Goal: Task Accomplishment & Management: Use online tool/utility

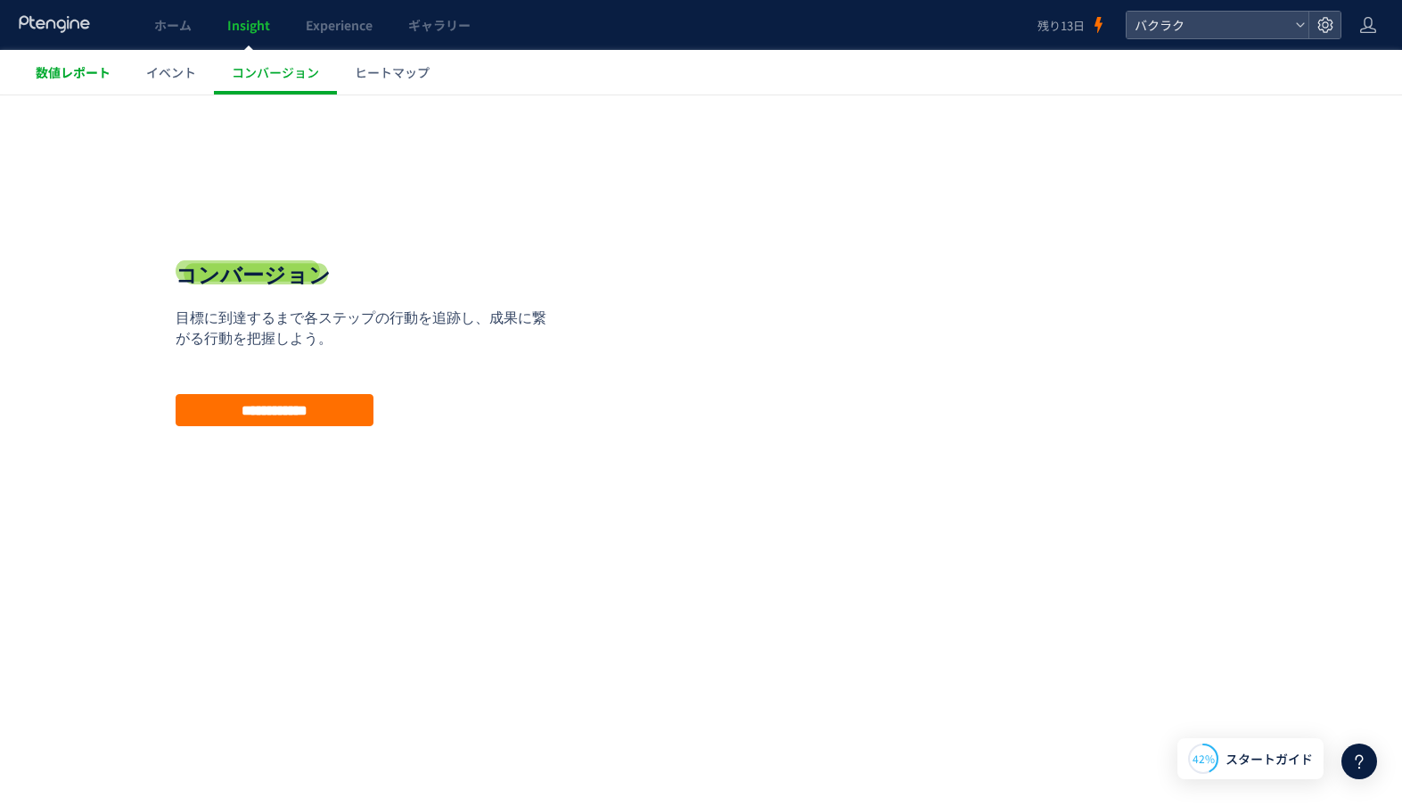
click at [90, 84] on link "数値レポート" at bounding box center [73, 72] width 111 height 45
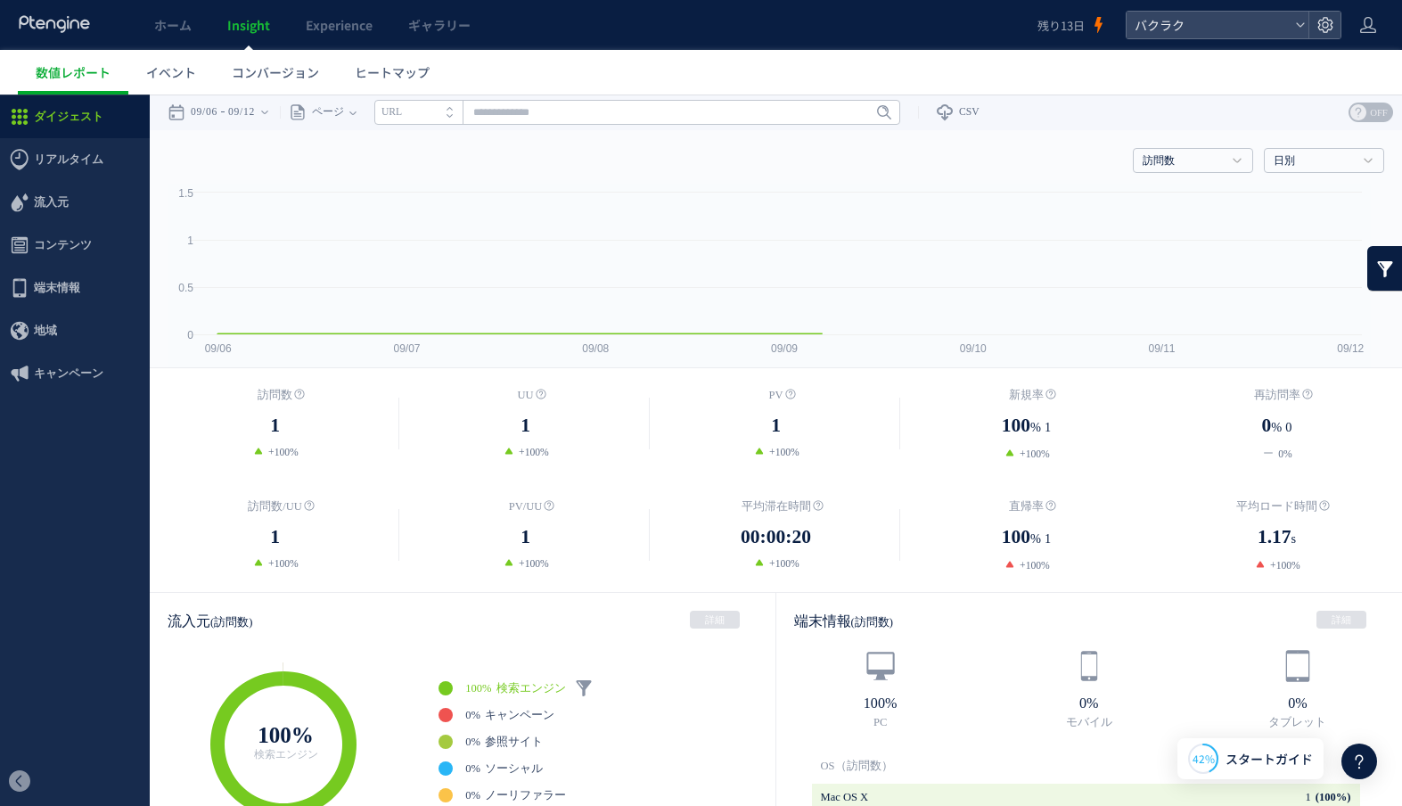
click at [89, 21] on icon at bounding box center [55, 24] width 74 height 18
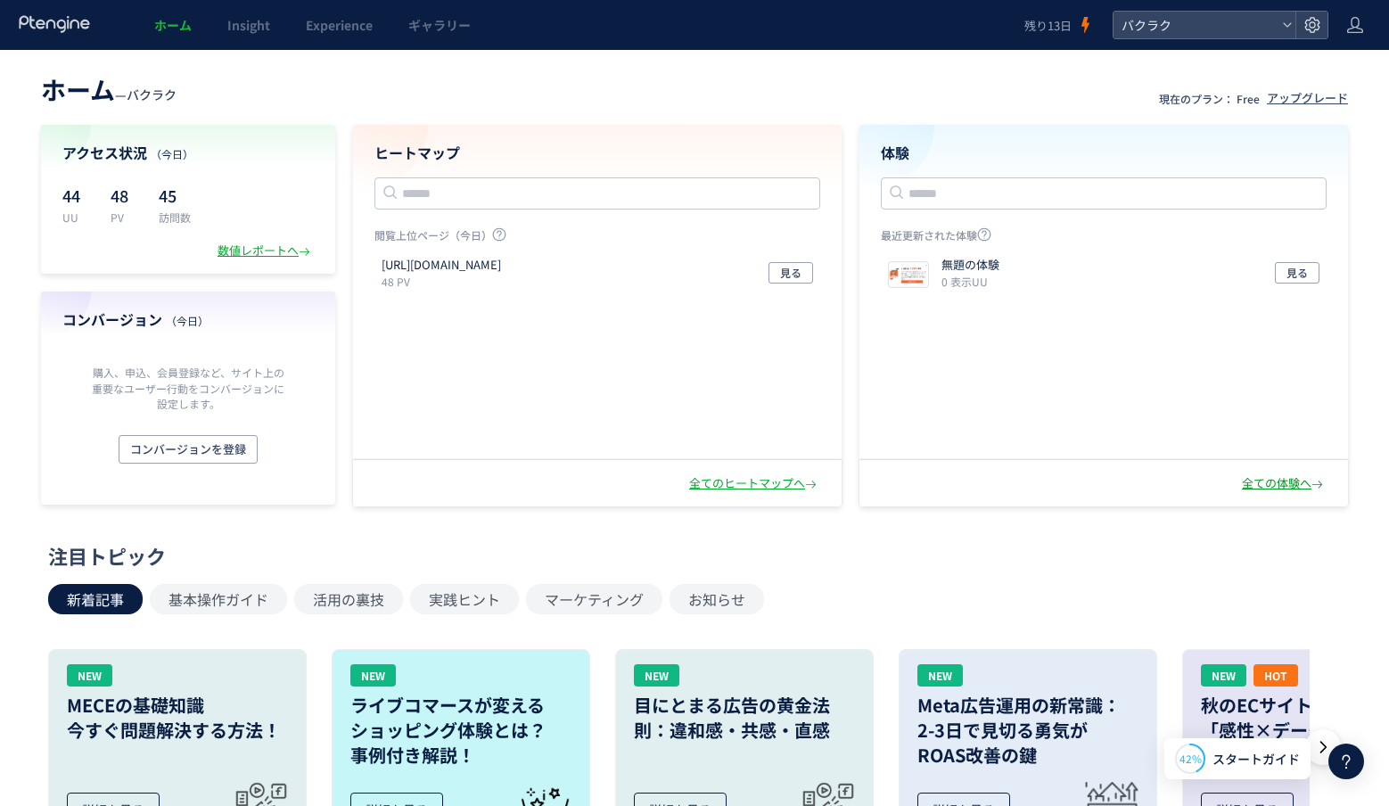
click at [1285, 483] on div "全ての体験へ" at bounding box center [1284, 483] width 85 height 17
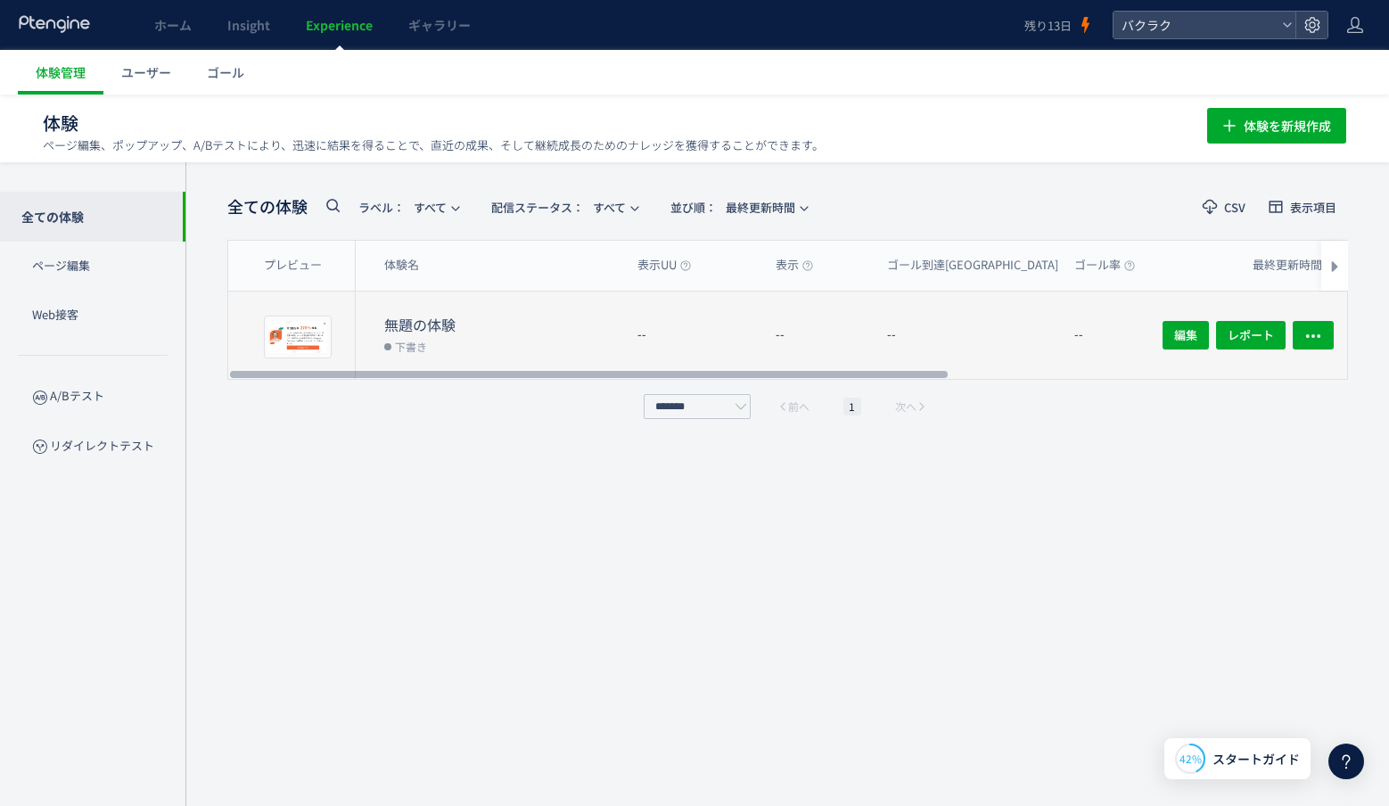
click at [455, 308] on div "無題の体験 下書き" at bounding box center [489, 334] width 267 height 87
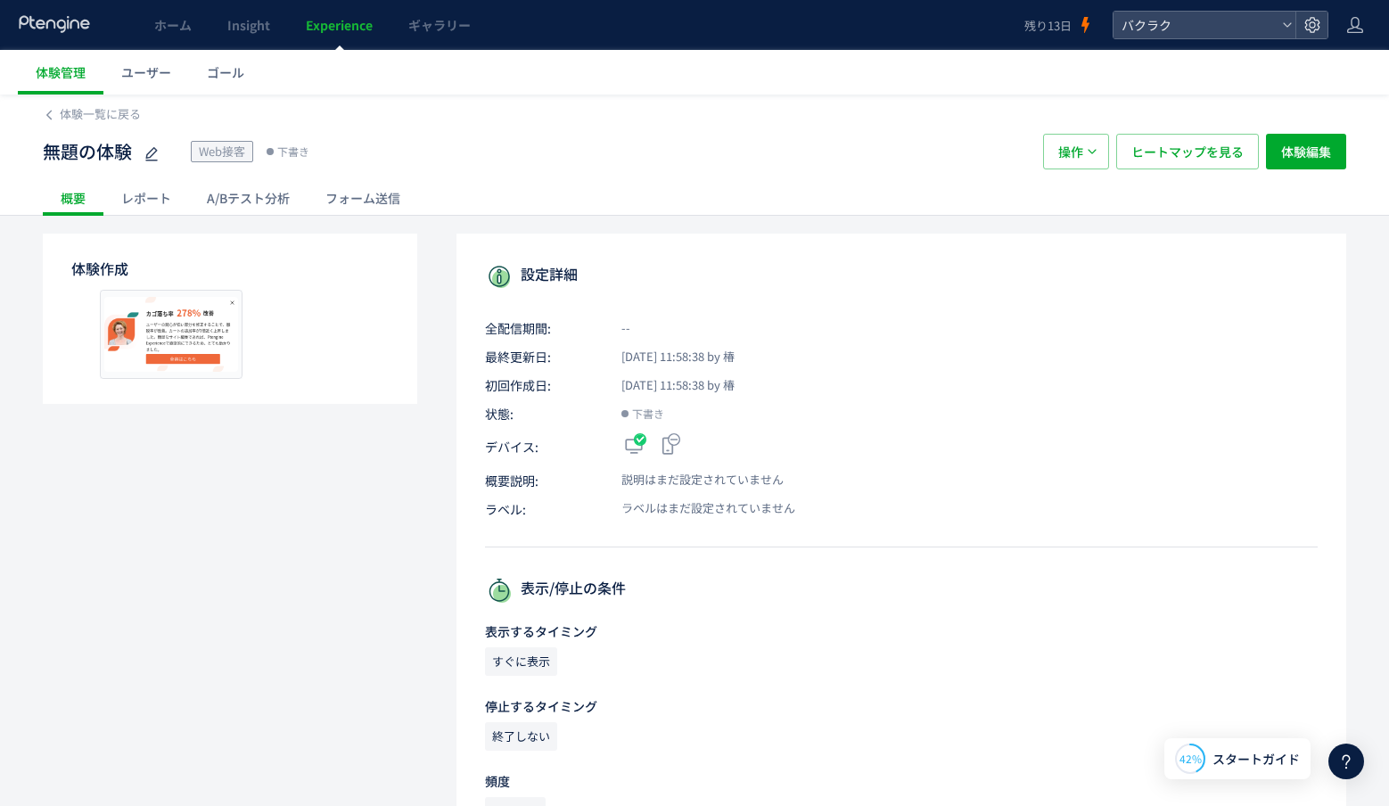
click at [60, 131] on div "無題の体験 Web接客 下書き 操作 ヒートマップを見る 体験編集" at bounding box center [694, 151] width 1303 height 57
click at [60, 128] on div "無題の体験 Web接客 下書き 操作 ヒートマップを見る 体験編集" at bounding box center [694, 151] width 1303 height 57
click at [62, 121] on span "体験一覧に戻る" at bounding box center [100, 113] width 81 height 17
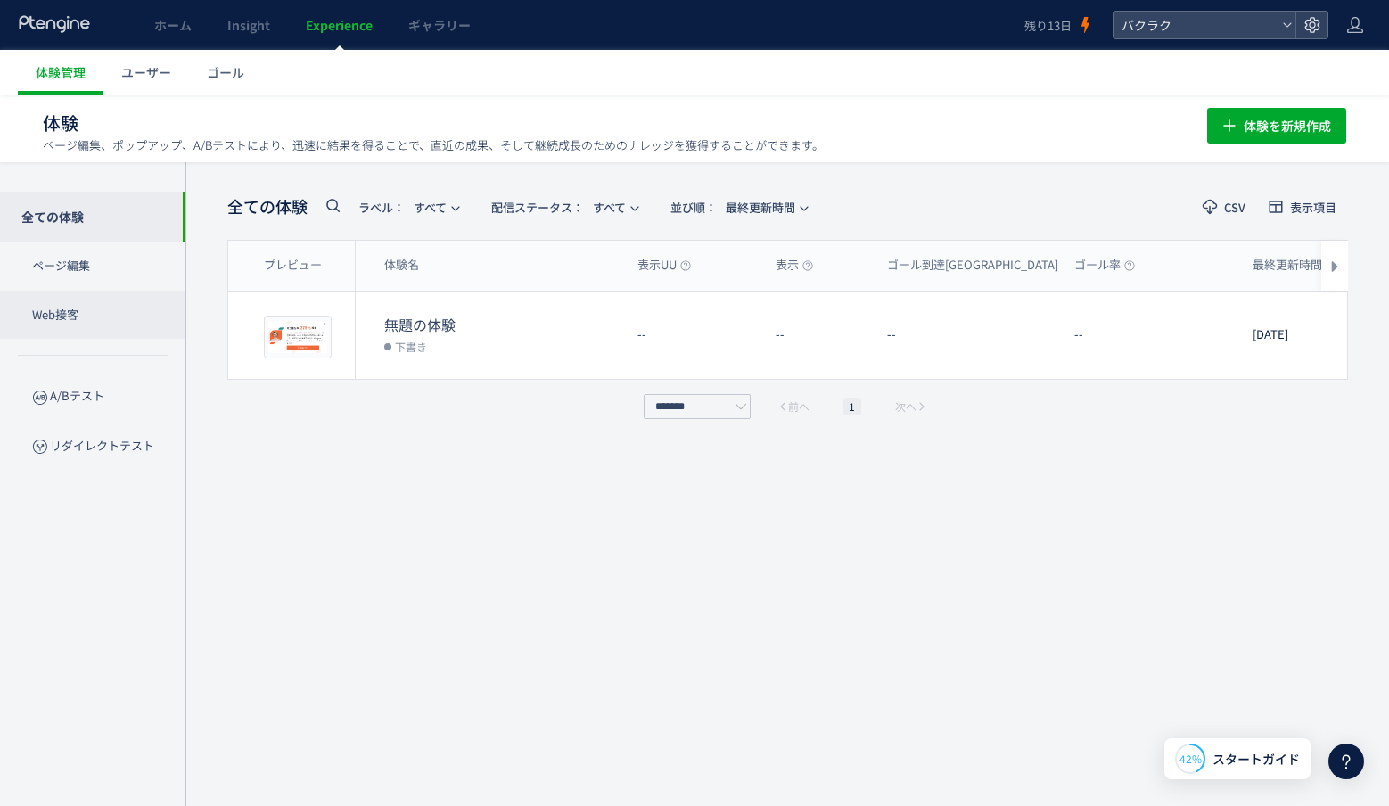
click at [69, 295] on p "Web接客" at bounding box center [92, 315] width 185 height 49
click at [69, 274] on p "ページ編集" at bounding box center [92, 266] width 185 height 49
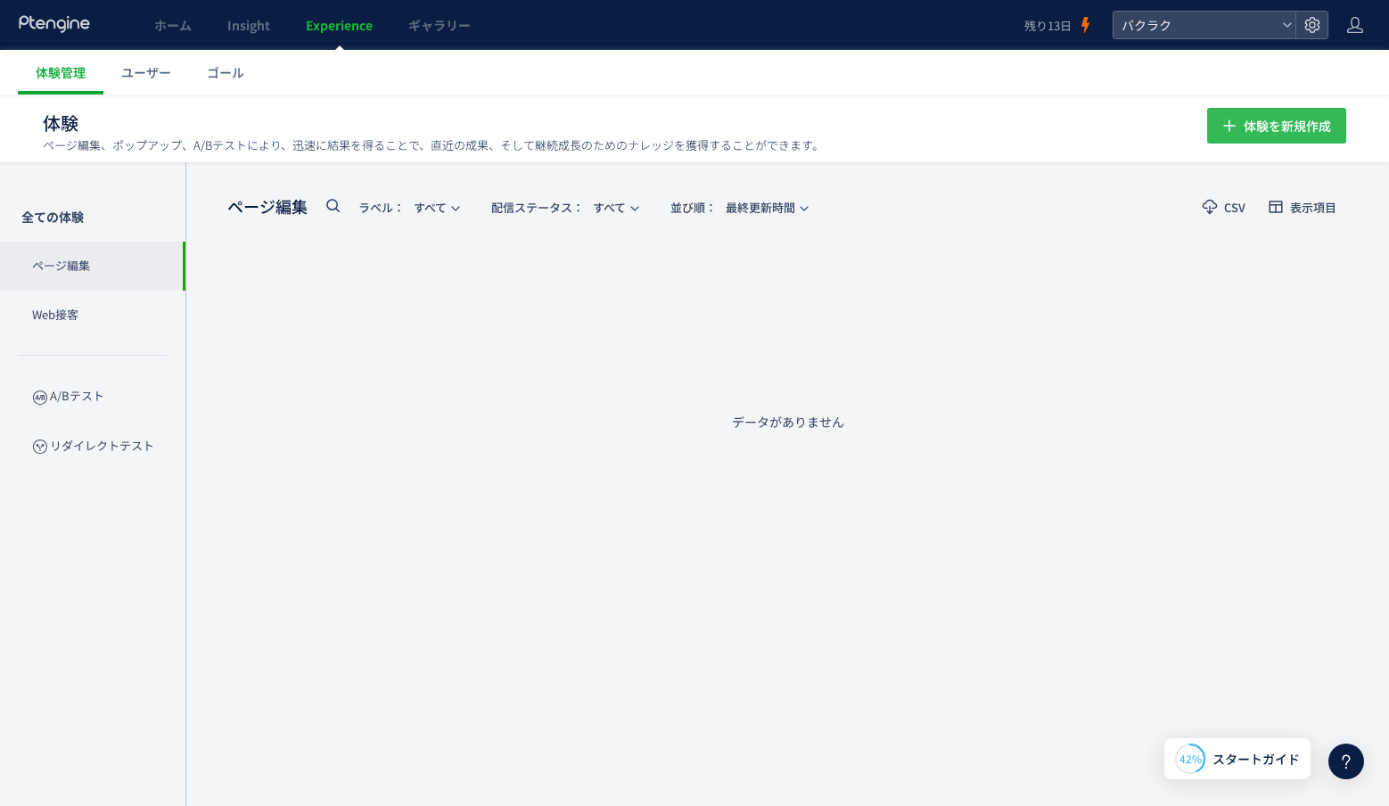
click at [1345, 142] on button "体験を新規作成" at bounding box center [1276, 126] width 139 height 36
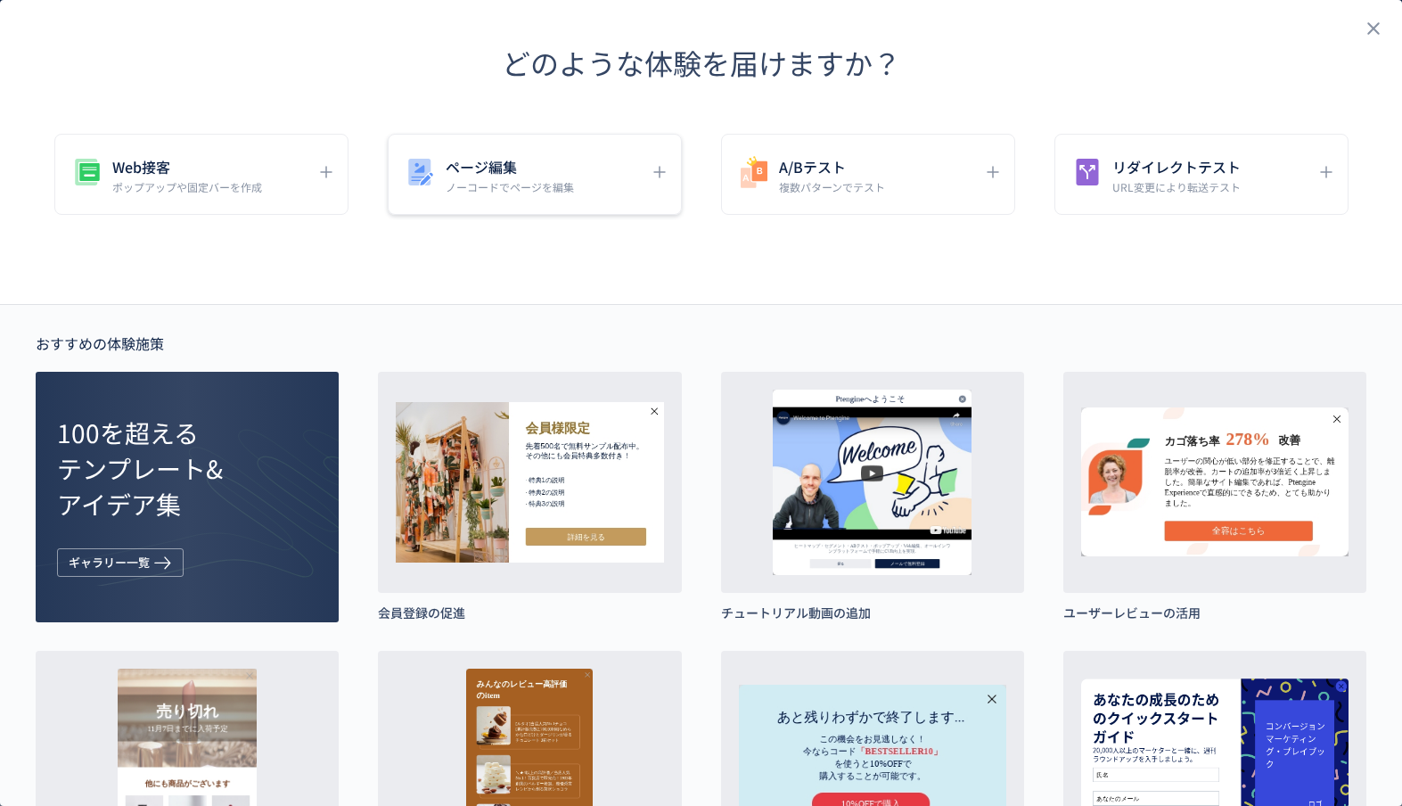
click at [446, 156] on h5 "ページ編集" at bounding box center [510, 166] width 128 height 25
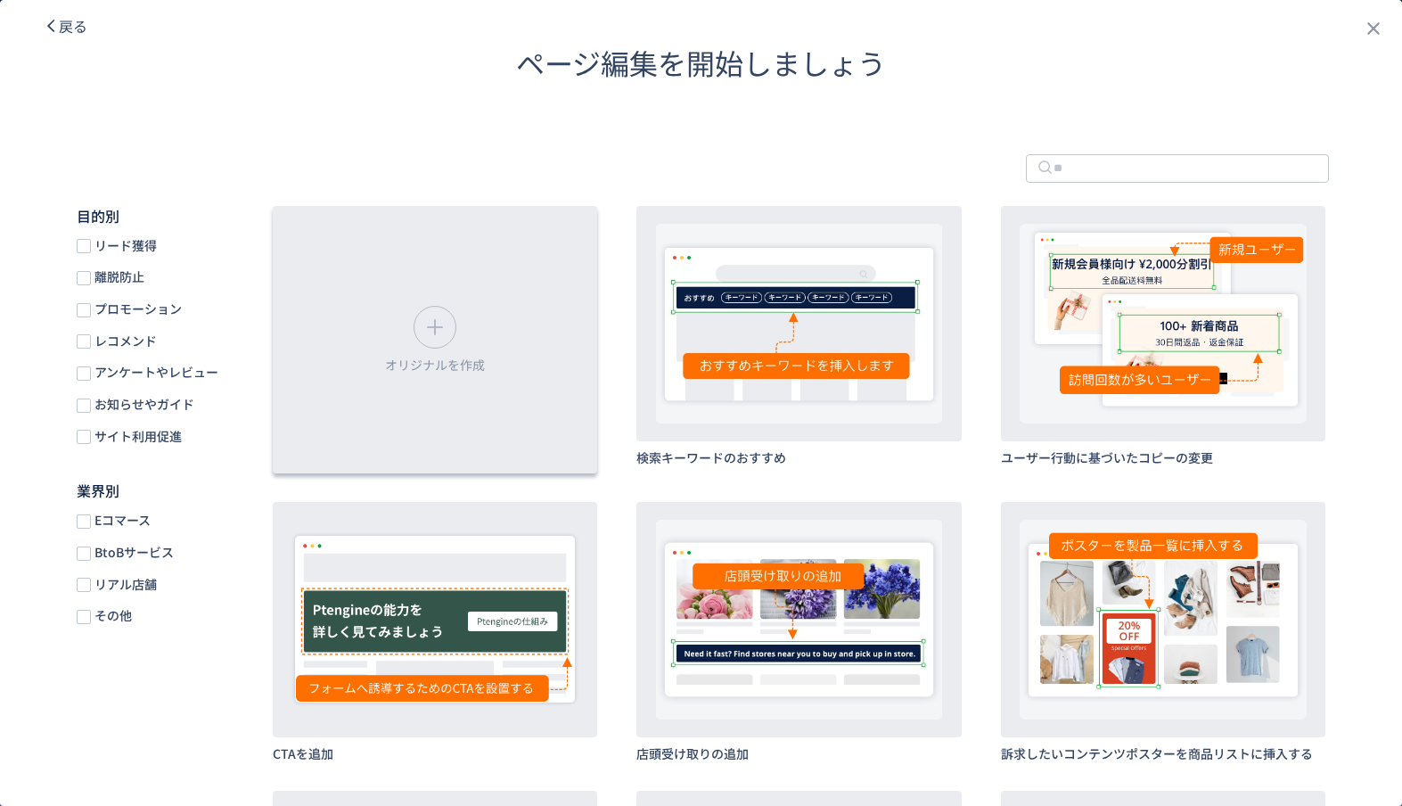
click at [484, 350] on div "オリジナルを作成" at bounding box center [435, 339] width 324 height 267
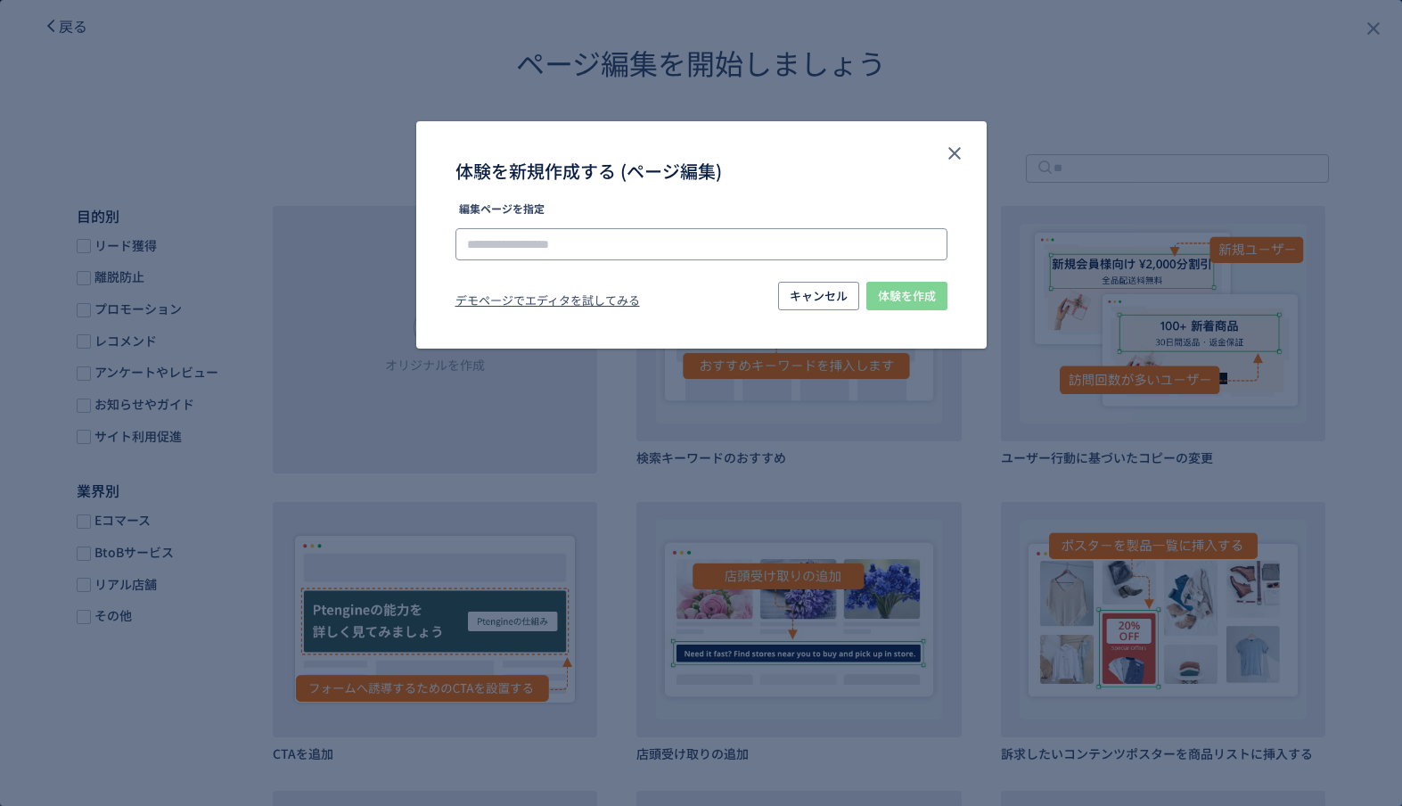
click at [595, 249] on input "体験を新規作成する (ページ編集)" at bounding box center [701, 244] width 492 height 32
click at [605, 283] on li "[URL][DOMAIN_NAME]" at bounding box center [702, 294] width 478 height 30
type input "**********"
click at [910, 296] on span "体験を作成" at bounding box center [907, 296] width 58 height 29
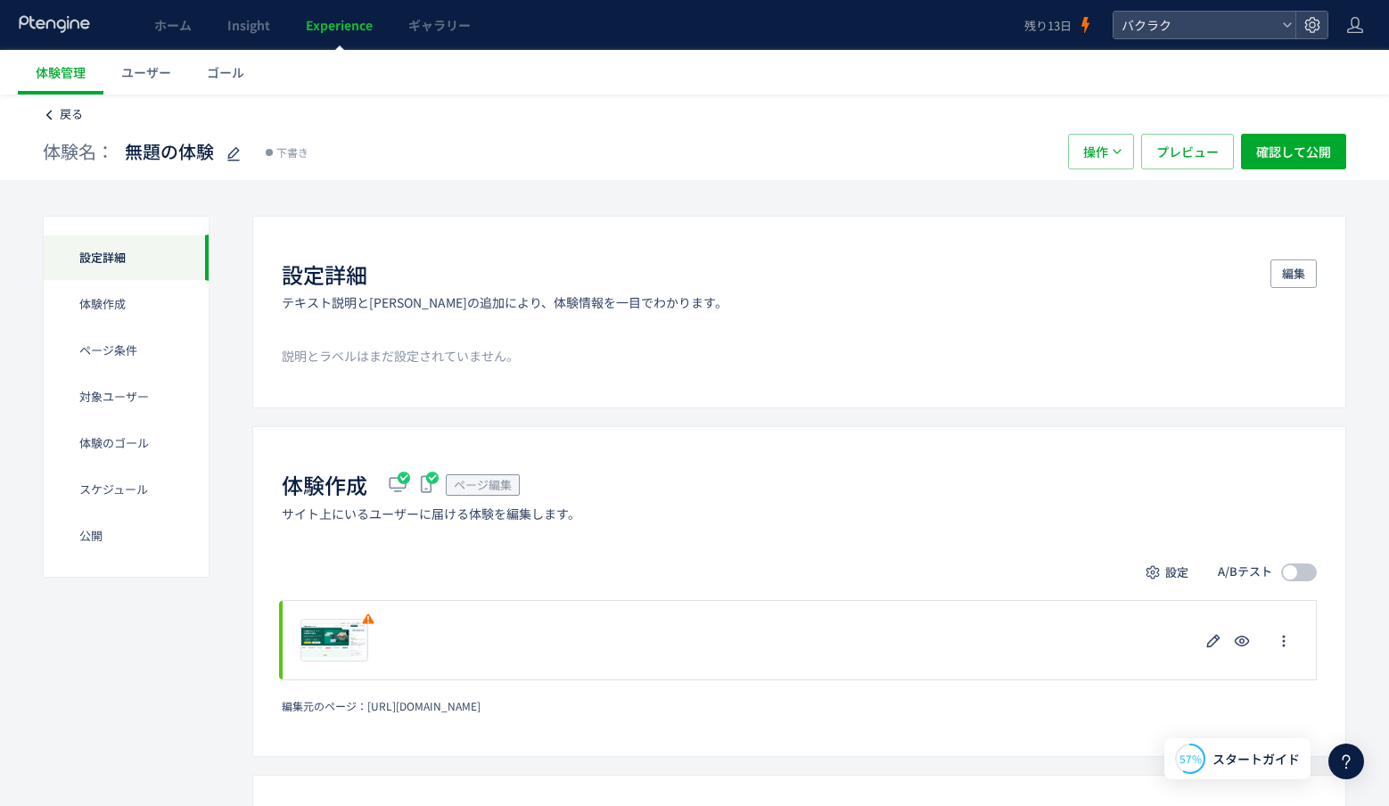
click at [65, 119] on span "戻る" at bounding box center [71, 113] width 23 height 17
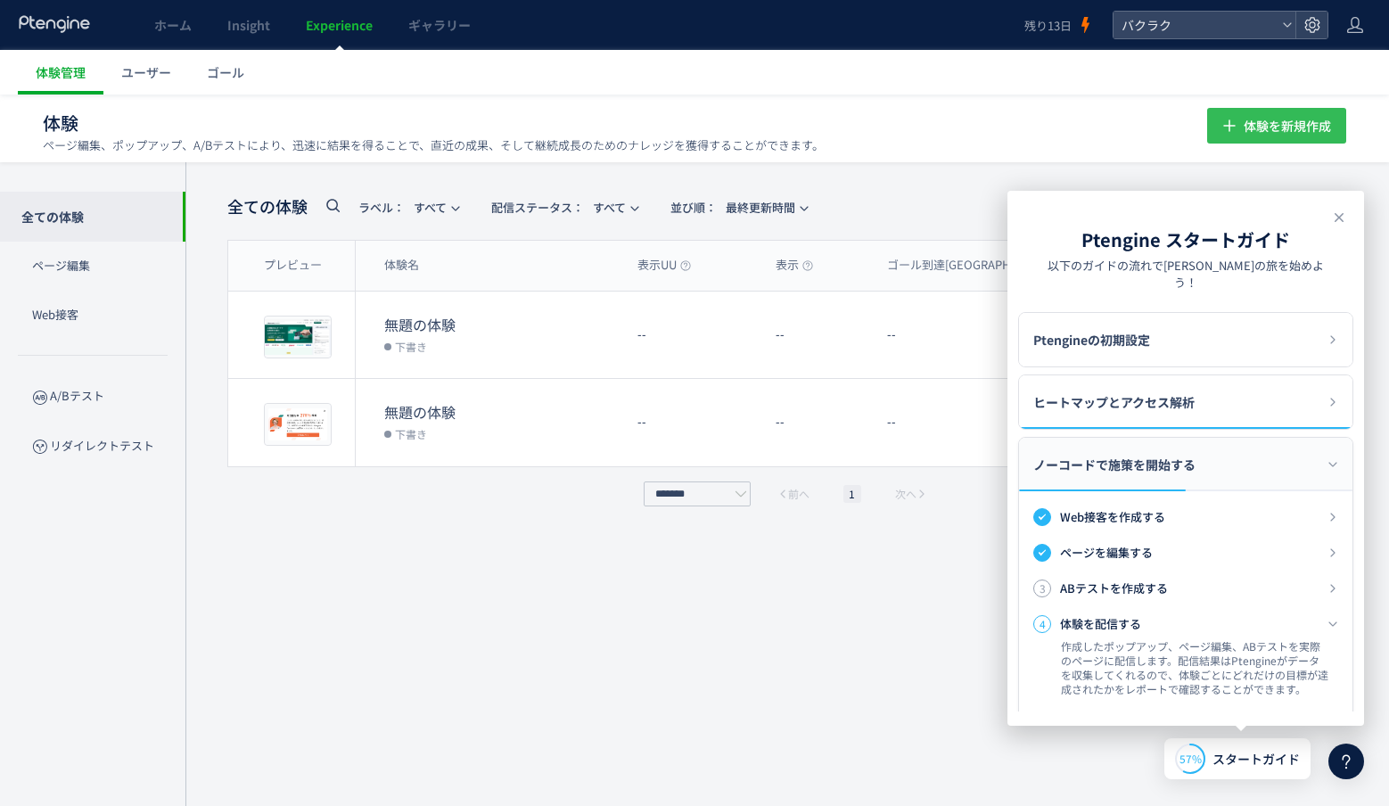
click at [1278, 121] on span "体験を新規作成" at bounding box center [1286, 126] width 87 height 36
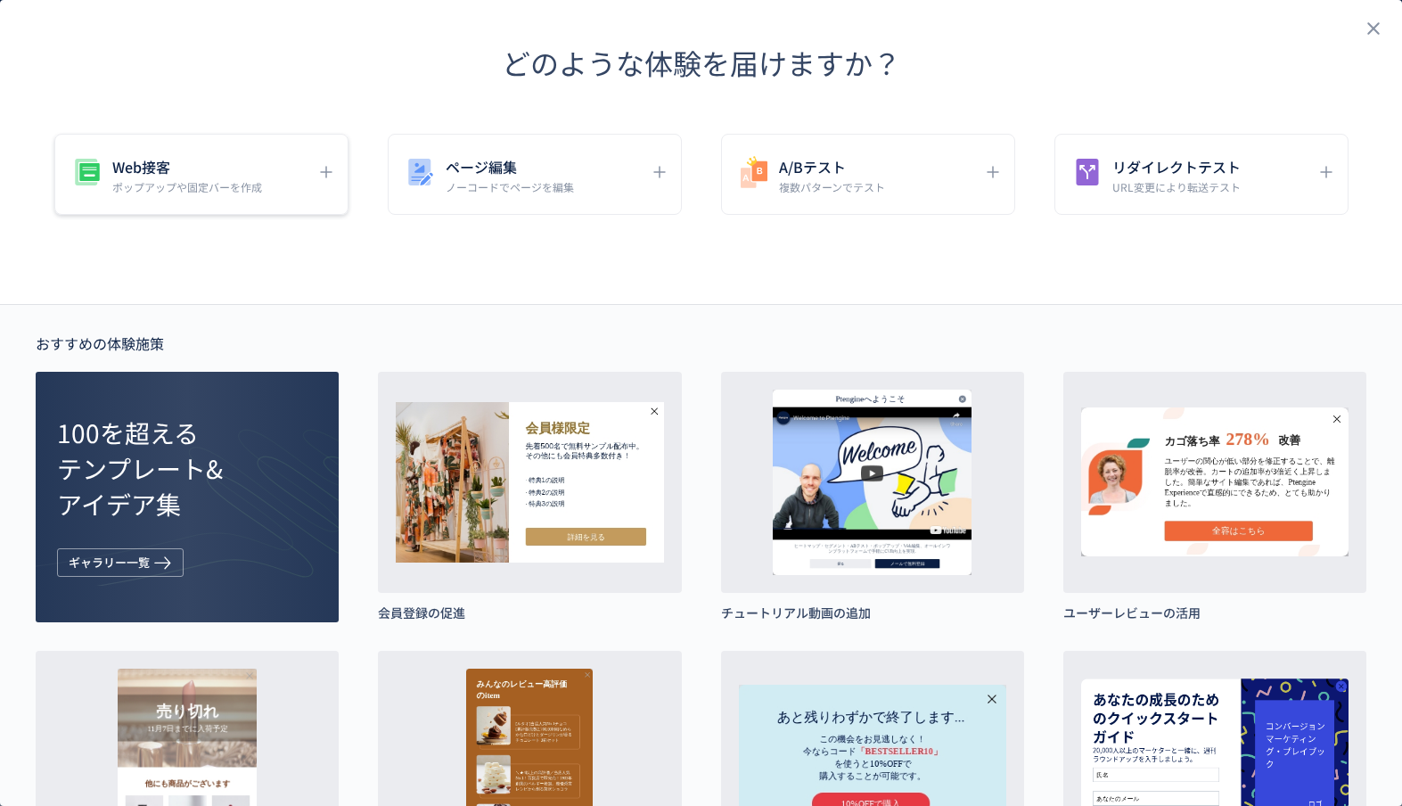
click at [235, 174] on h5 "Web接客" at bounding box center [187, 166] width 150 height 25
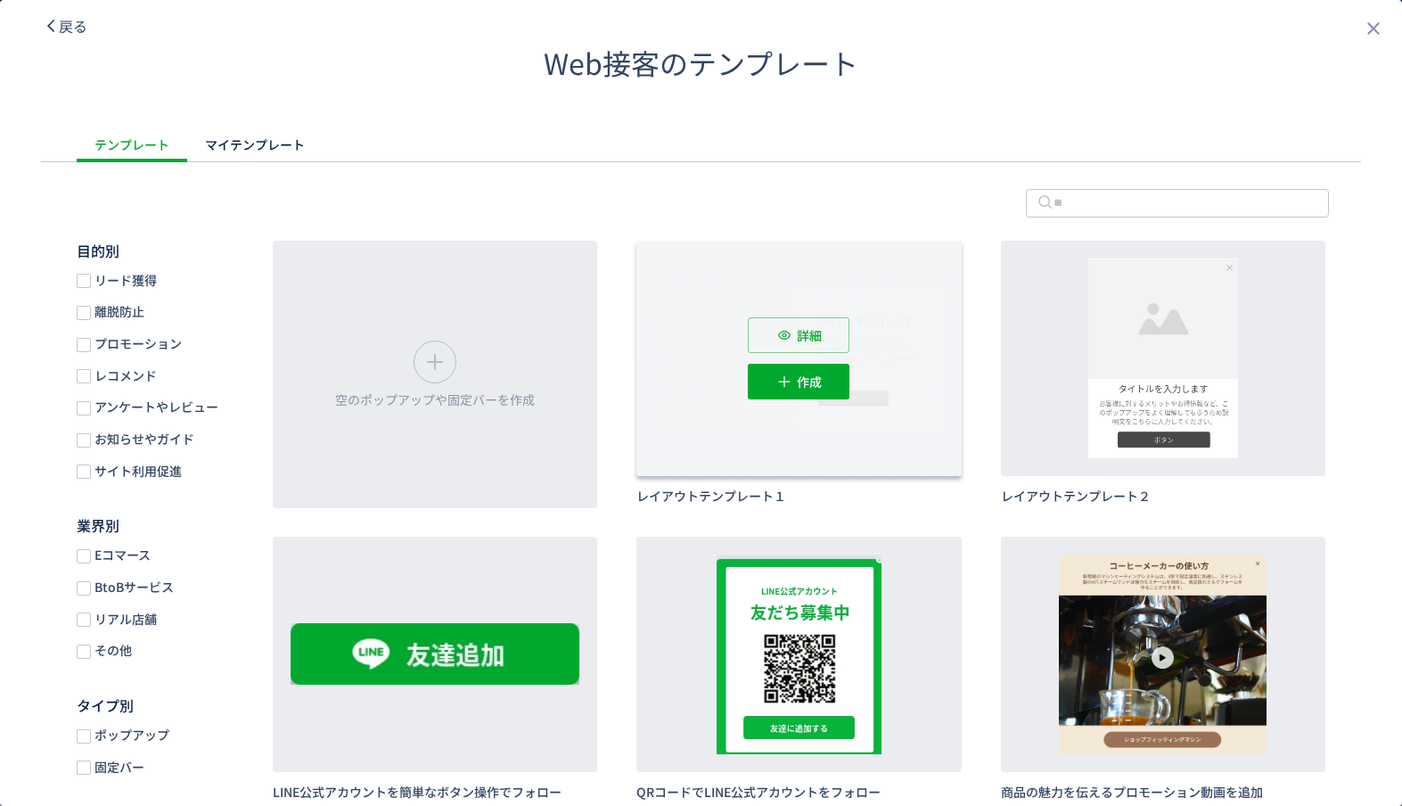
click at [923, 342] on div "詳細 作成" at bounding box center [798, 358] width 324 height 235
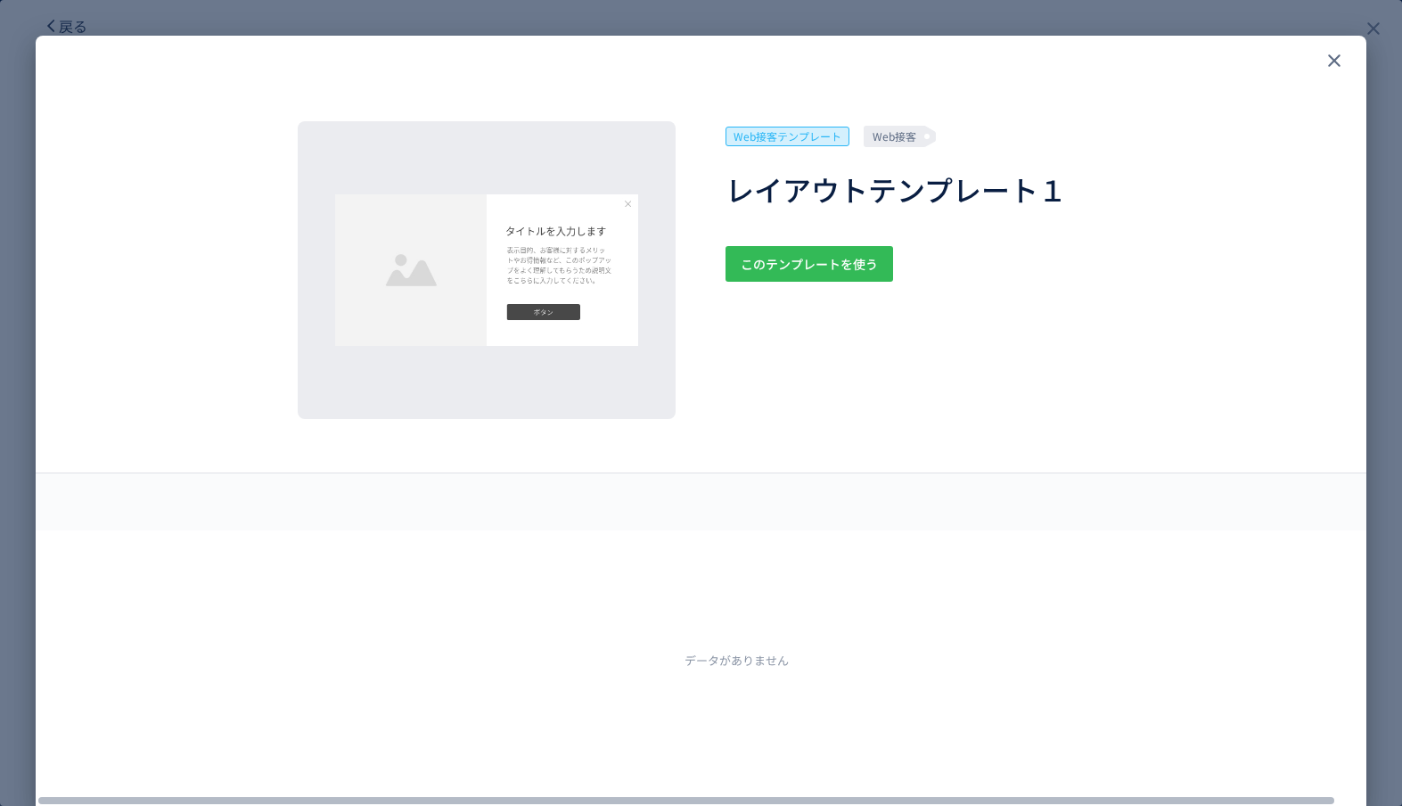
click at [753, 247] on span "このテンプレートを使う" at bounding box center [809, 264] width 137 height 36
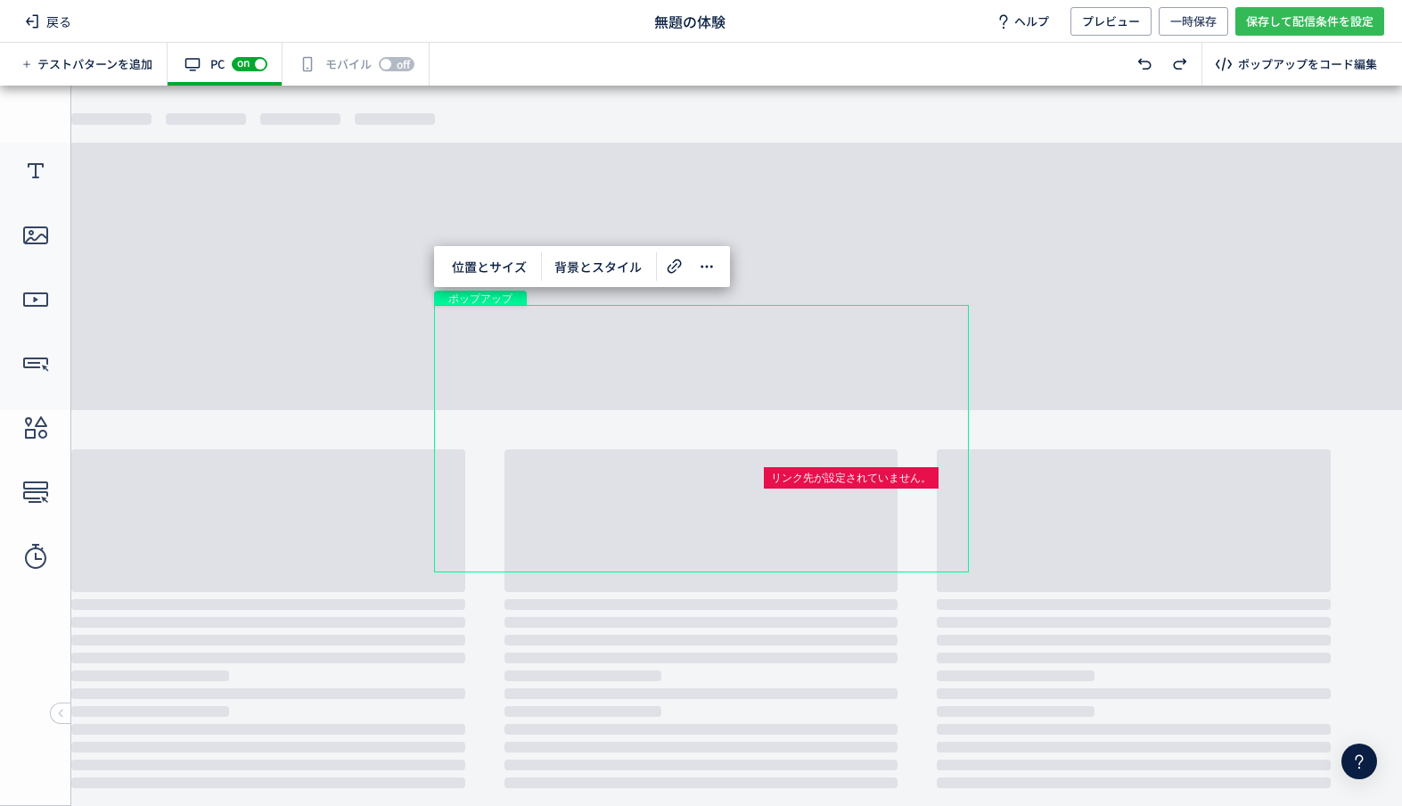
click at [1306, 25] on span "保存して配信条件を設定" at bounding box center [1309, 21] width 127 height 29
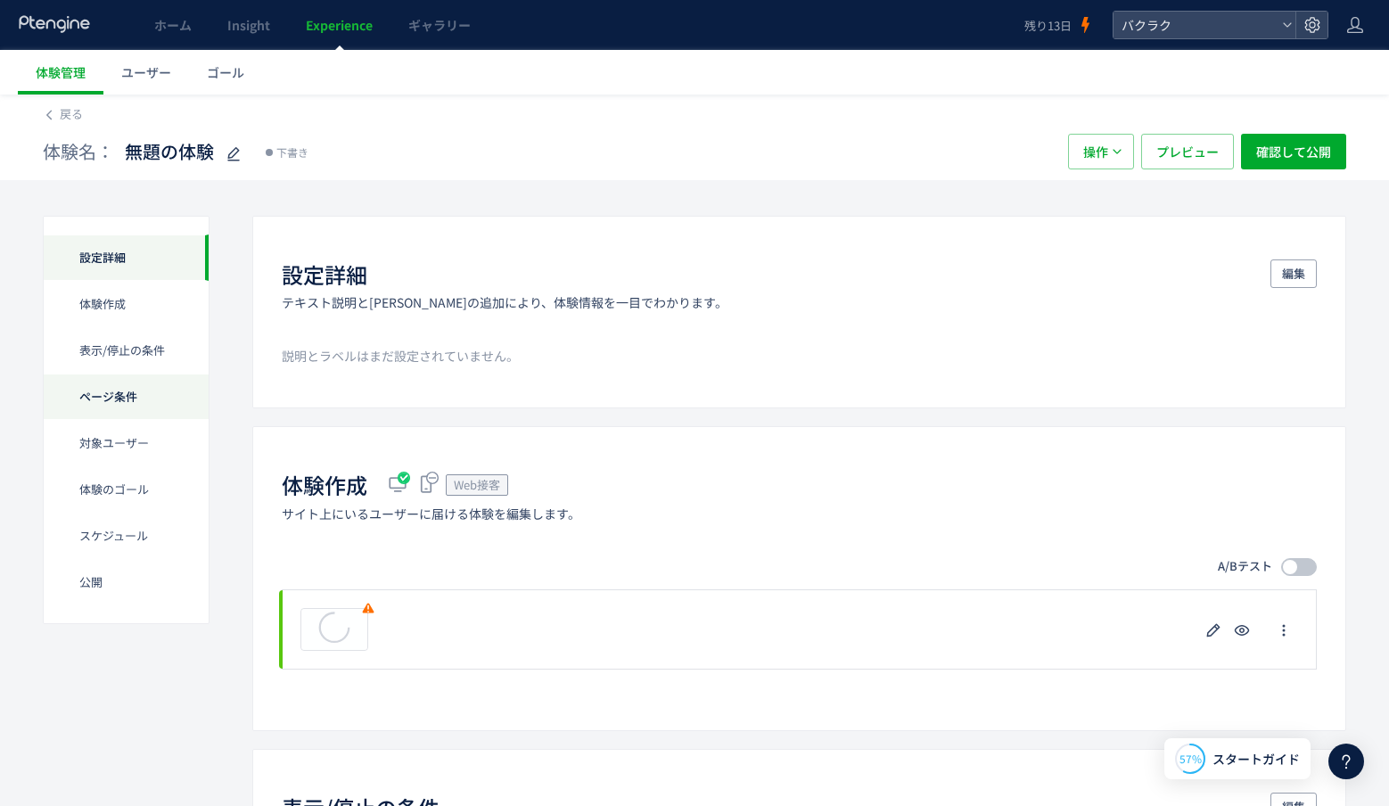
click at [148, 402] on div "ページ条件" at bounding box center [126, 396] width 165 height 46
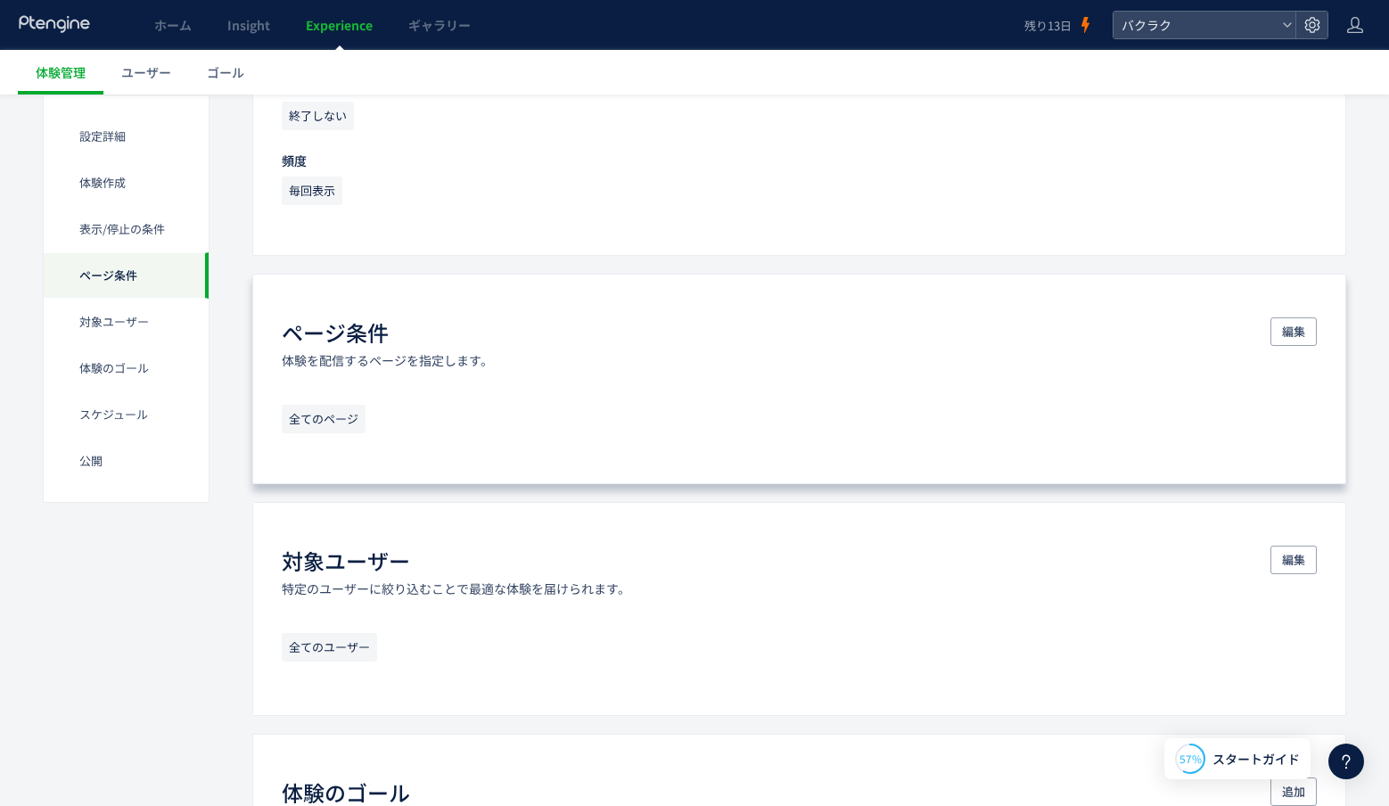
scroll to position [906, 0]
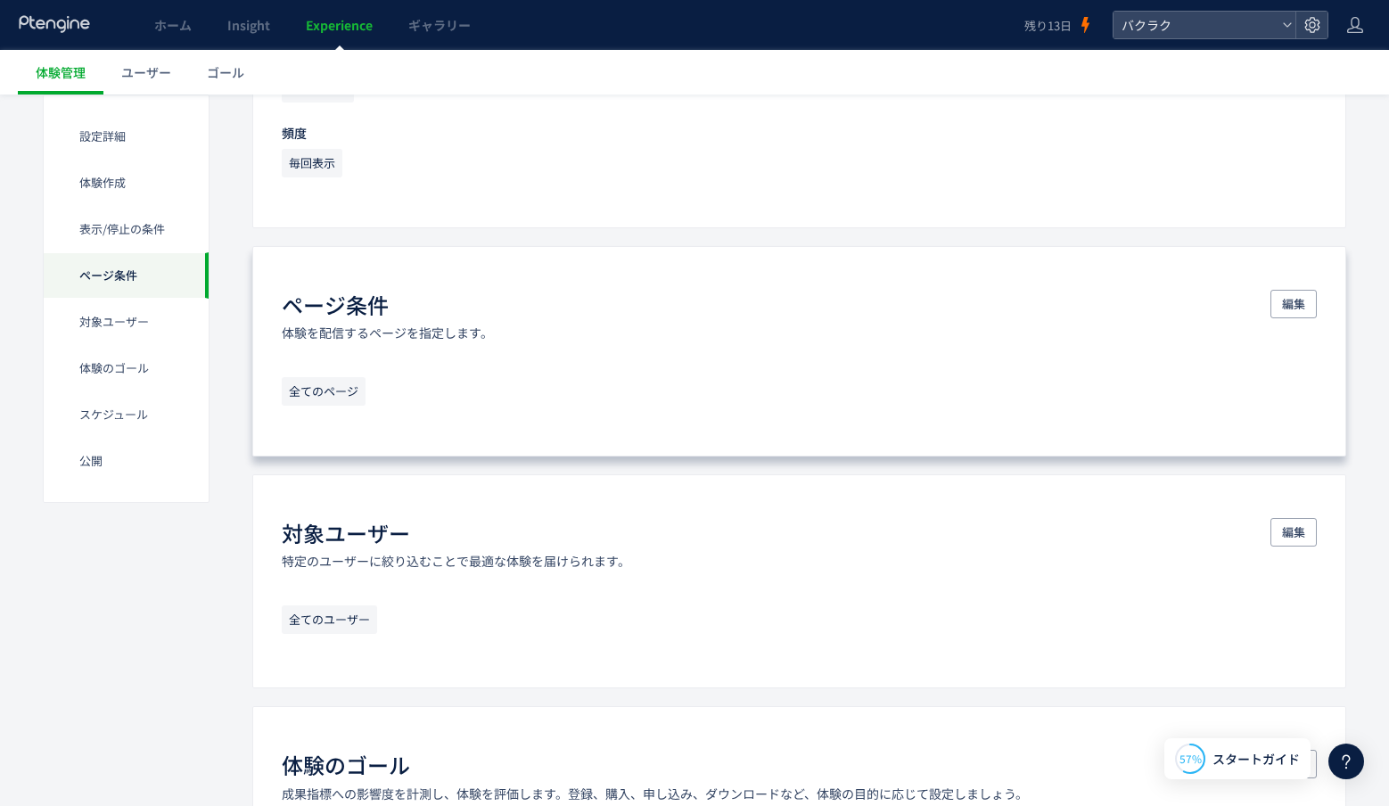
click at [344, 397] on span "全てのページ" at bounding box center [324, 391] width 84 height 29
click at [1294, 316] on span "編集" at bounding box center [1293, 304] width 23 height 29
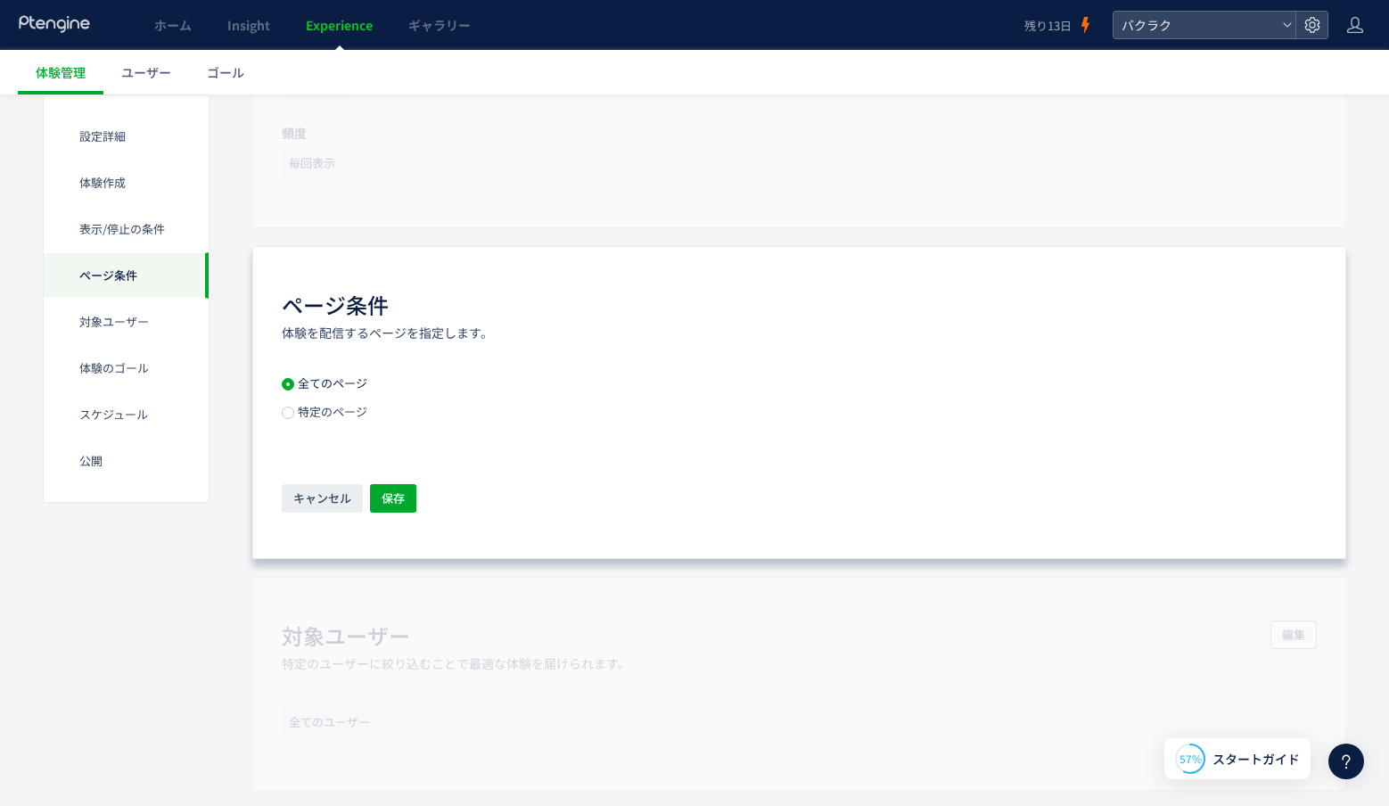
click at [316, 417] on span "特定のページ" at bounding box center [330, 411] width 73 height 17
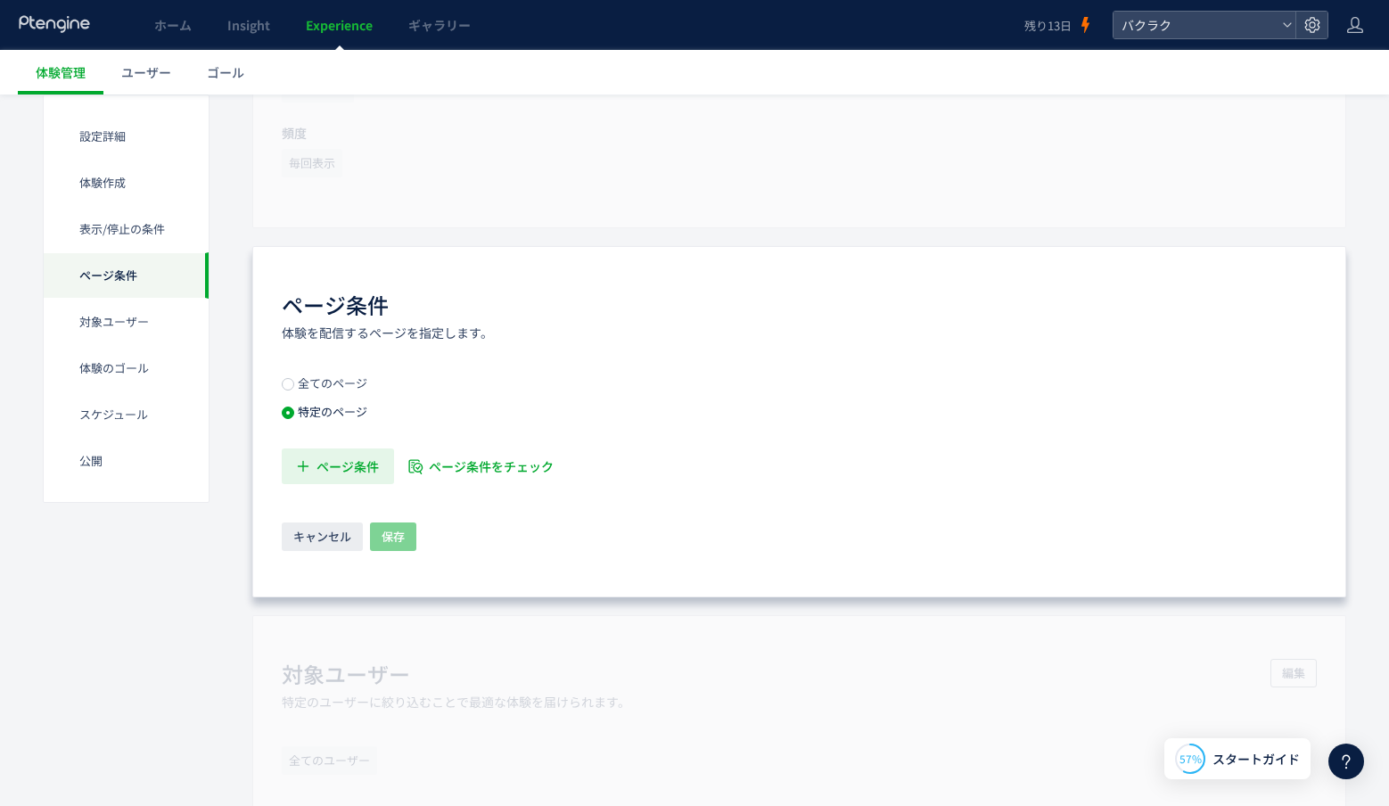
click at [358, 458] on span "ページ条件" at bounding box center [347, 466] width 62 height 36
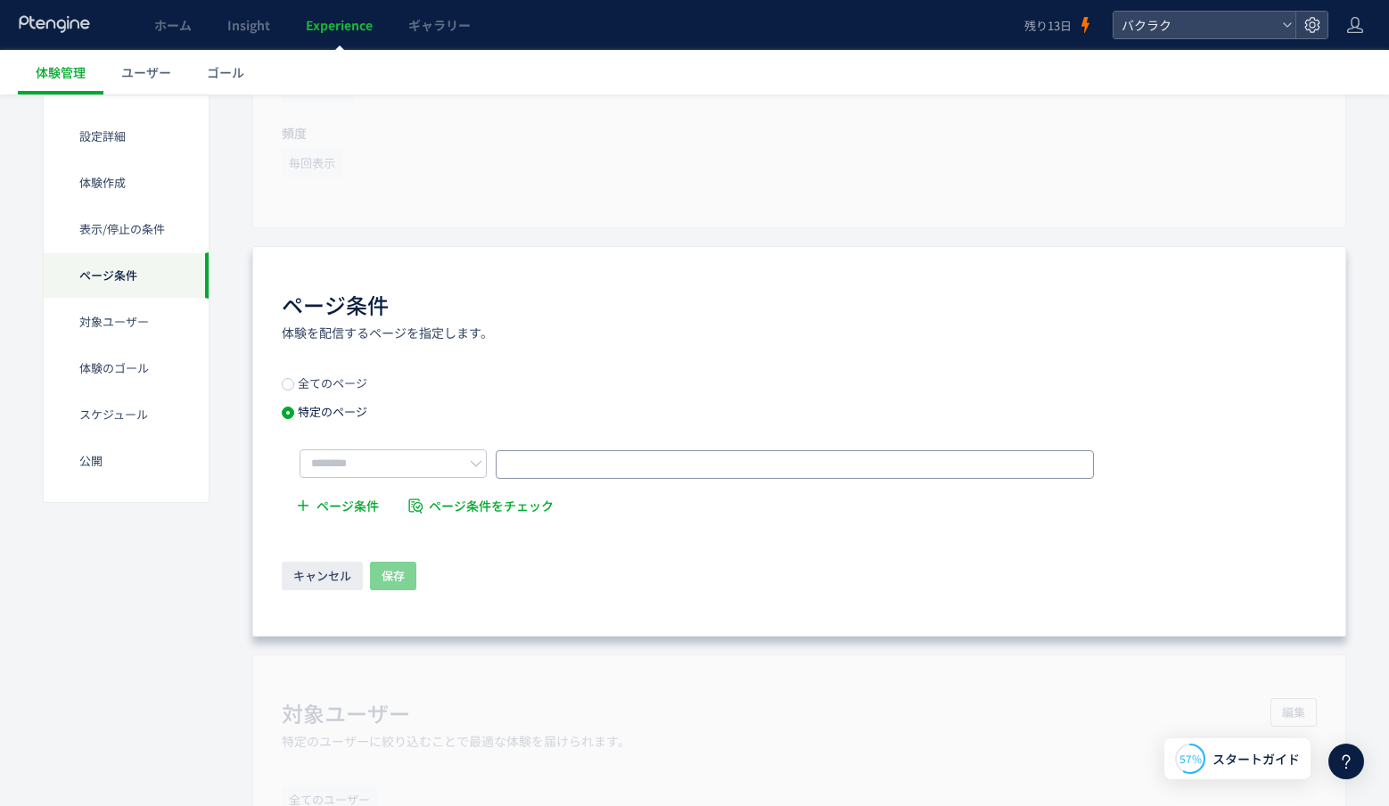
click at [547, 457] on input "text" at bounding box center [795, 464] width 598 height 29
paste input "**********"
type input "**********"
click at [466, 462] on input "text" at bounding box center [392, 463] width 187 height 29
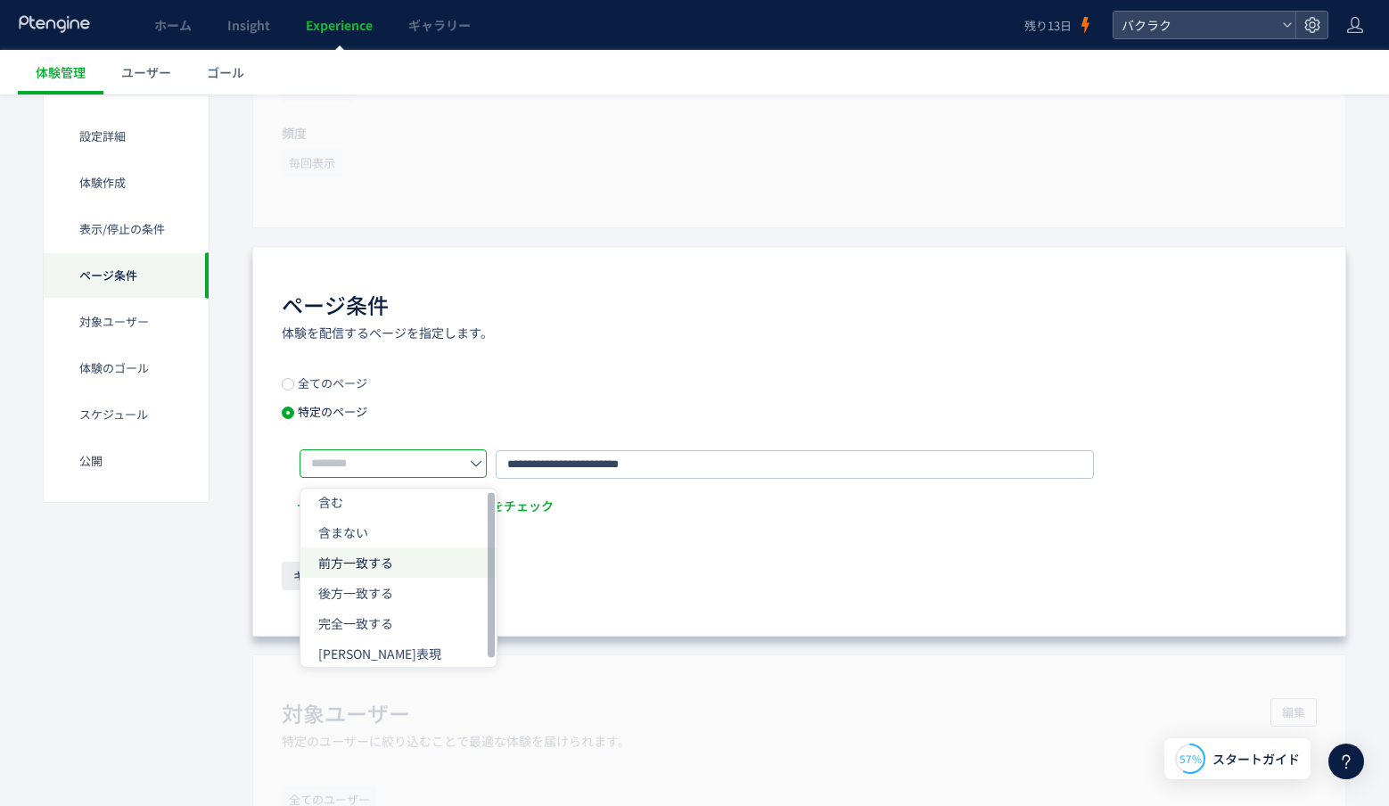
scroll to position [0, 0]
click at [363, 571] on span "前方一致する" at bounding box center [355, 570] width 75 height 18
type input "******"
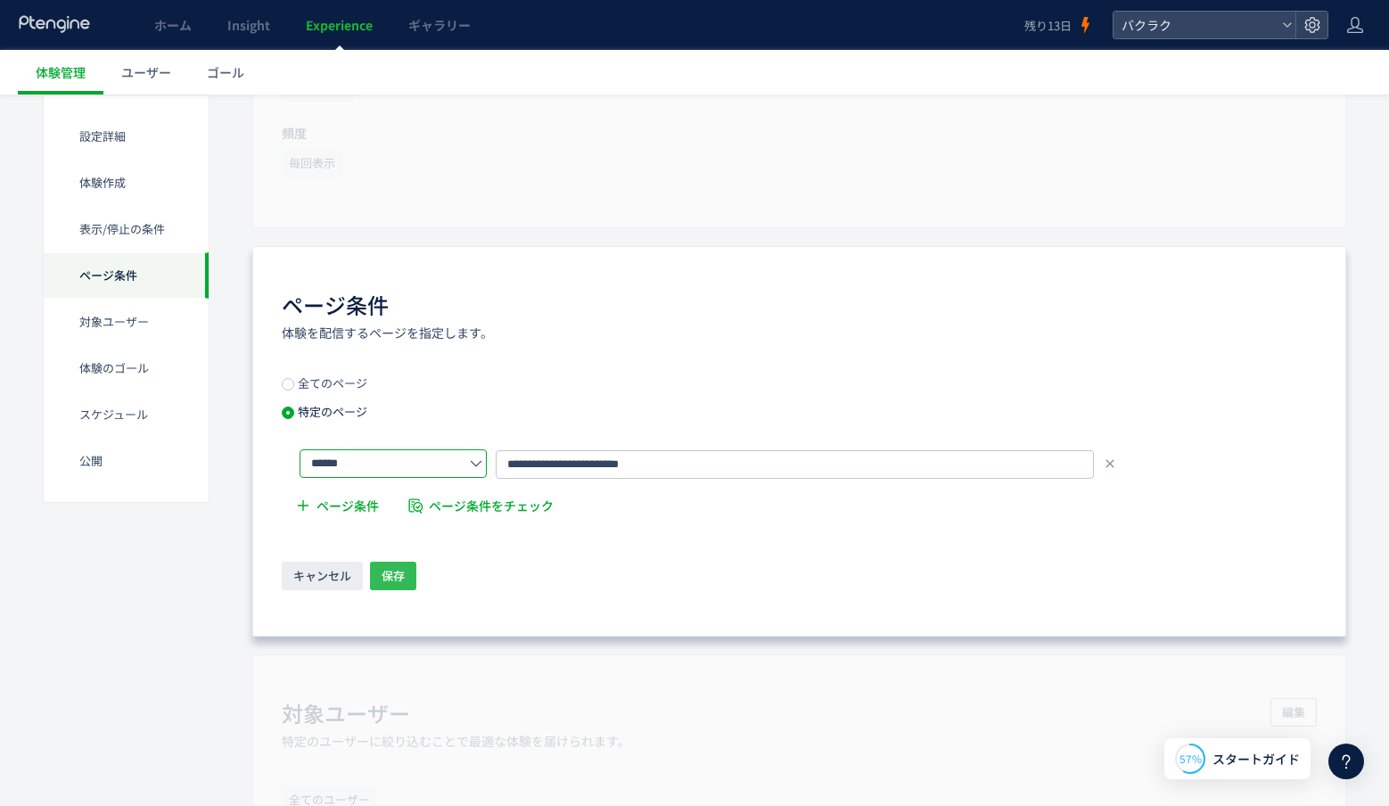
click at [378, 577] on button "保存" at bounding box center [393, 576] width 46 height 29
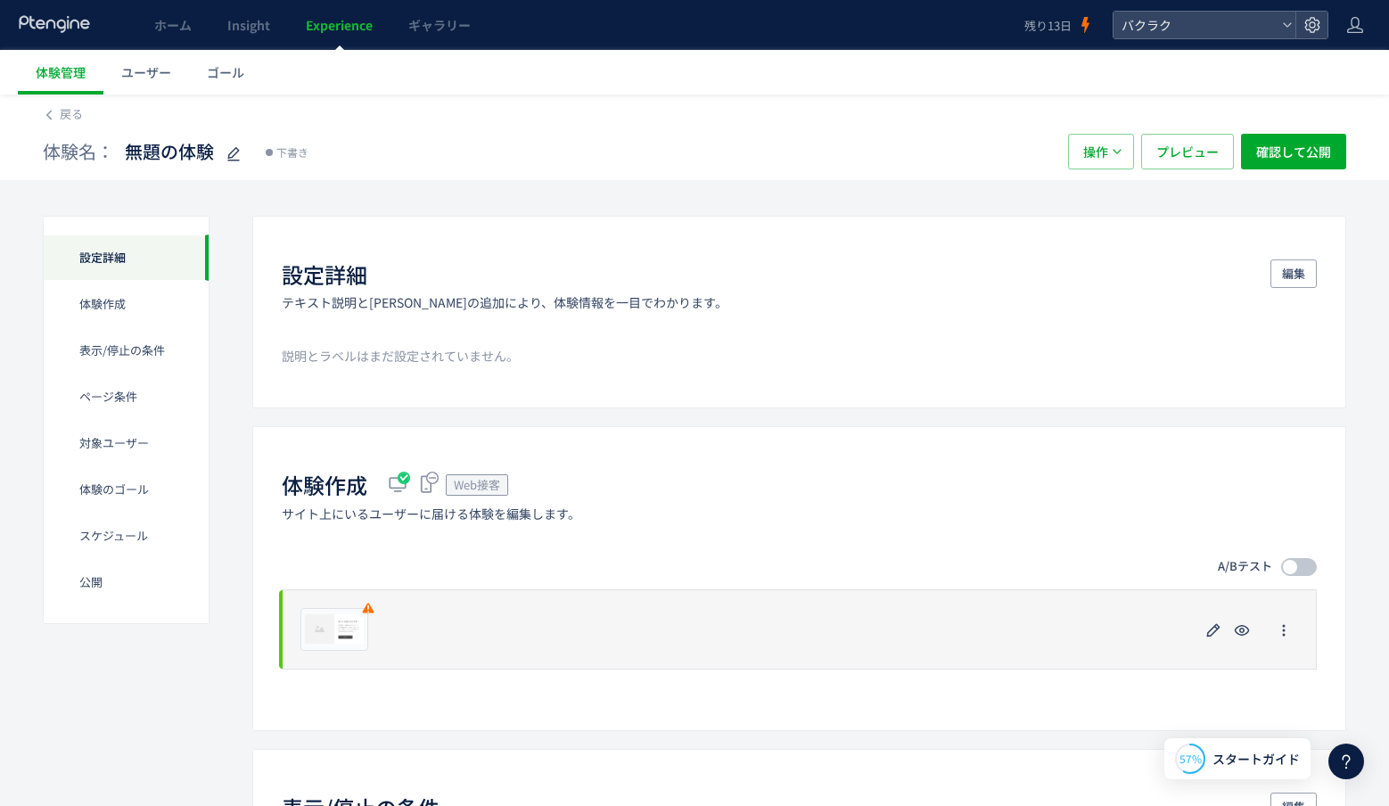
click at [790, 619] on div "プレビュー" at bounding box center [799, 629] width 1035 height 80
click at [1240, 631] on use "button" at bounding box center [1242, 630] width 15 height 11
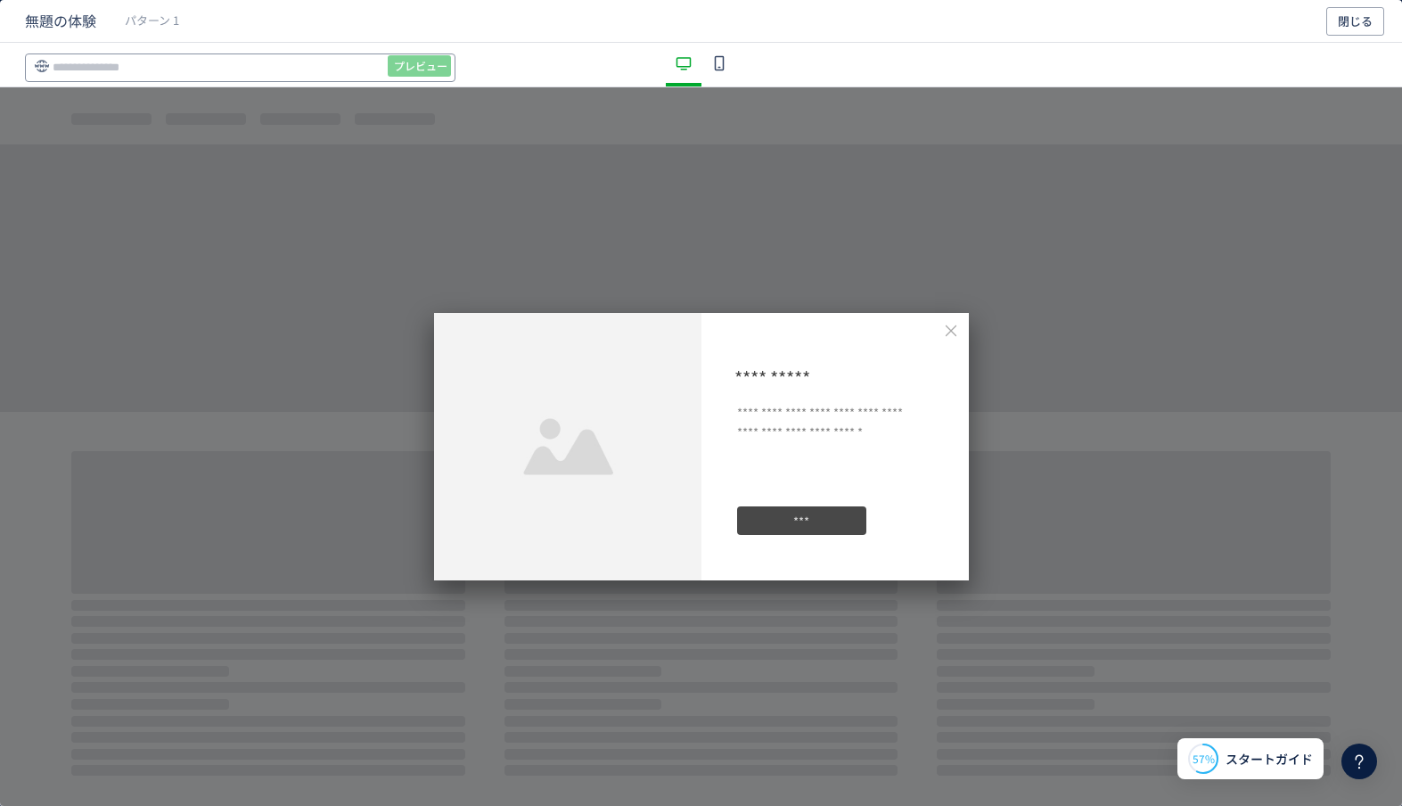
click at [259, 77] on input "dialog" at bounding box center [240, 67] width 431 height 29
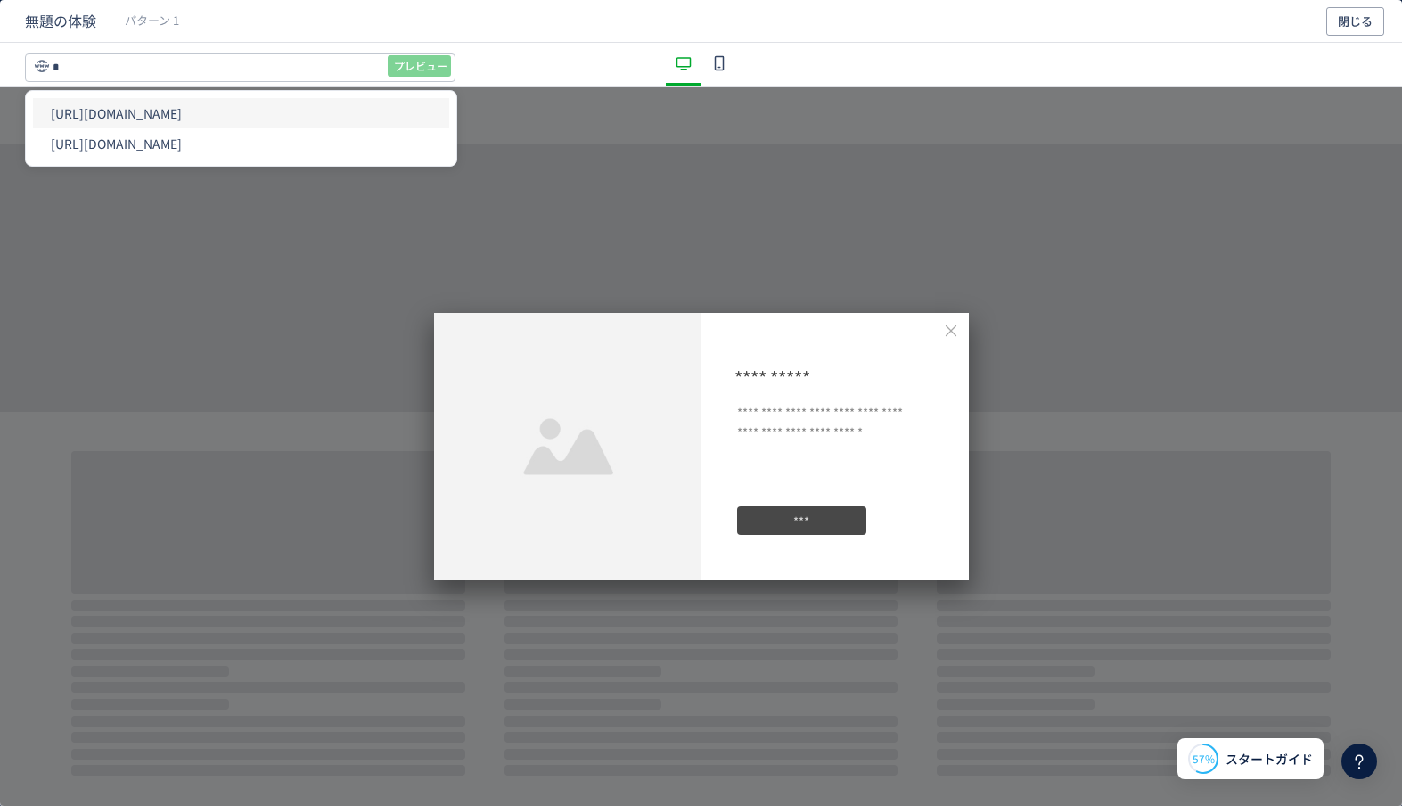
click at [259, 103] on li "[URL][DOMAIN_NAME]" at bounding box center [241, 113] width 416 height 30
type input "**********"
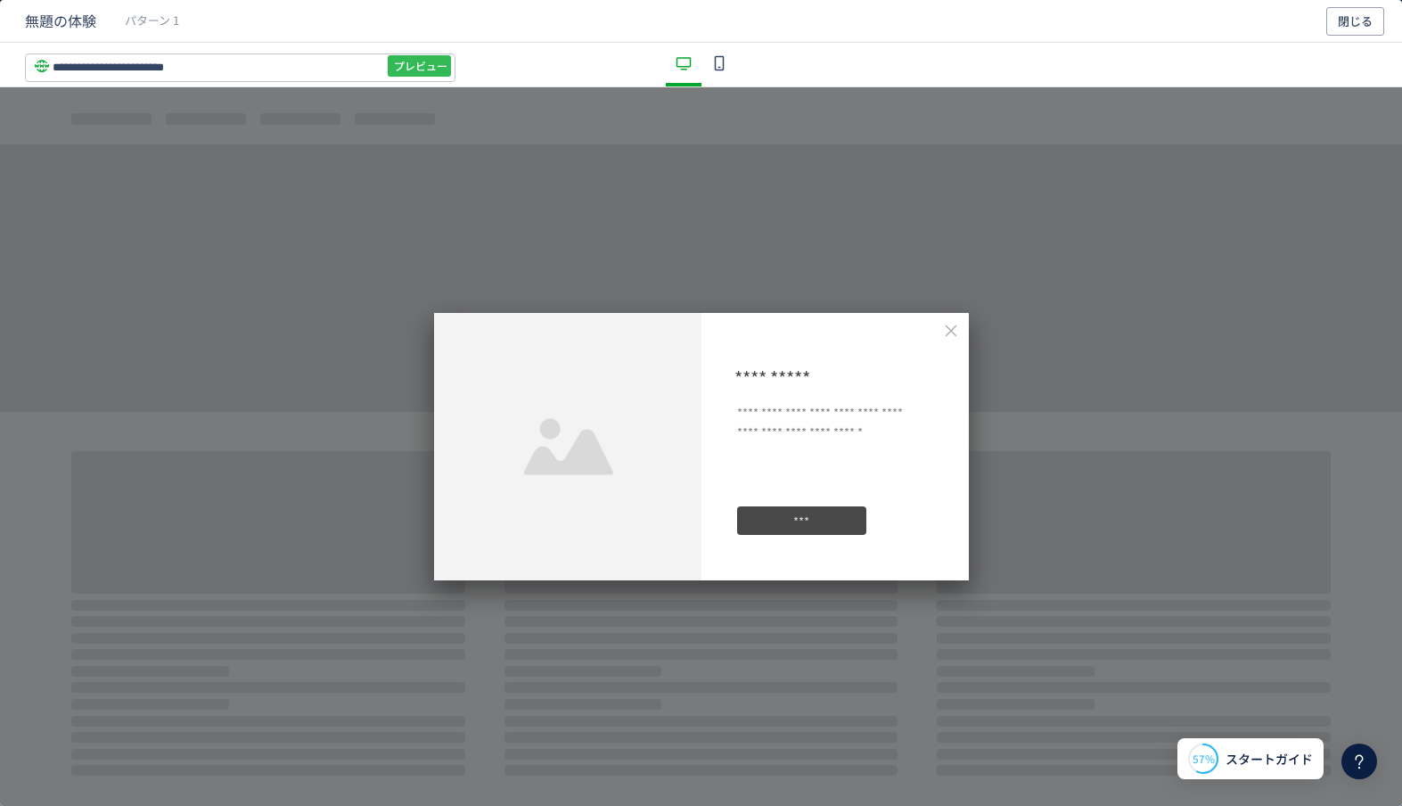
click at [441, 62] on span "プレビュー" at bounding box center [420, 66] width 53 height 29
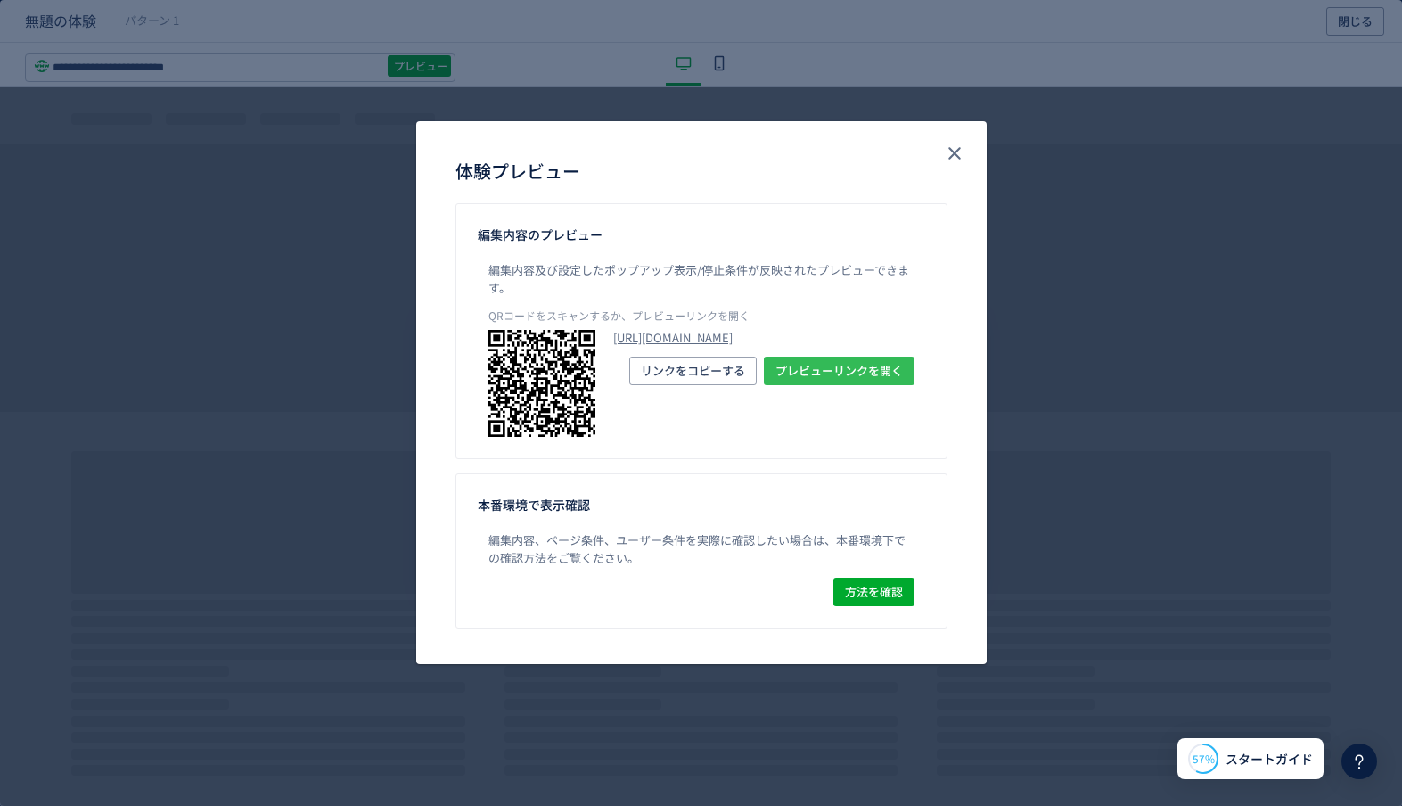
click at [817, 385] on span "プレビューリンクを開く" at bounding box center [838, 371] width 127 height 29
click at [309, 210] on div "体験プレビュー 編集内容のプレビュー 編集内容及び設定したポップアップ表示/停止条件が反映されたプレビューできます。 QRコードをスキャンするか、プレビューリ…" at bounding box center [701, 403] width 1402 height 806
click at [308, 329] on div "体験プレビュー 編集内容のプレビュー 編集内容及び設定したポップアップ表示/停止条件が反映されたプレビューできます。 QRコードをスキャンするか、プレビューリ…" at bounding box center [701, 403] width 1402 height 806
click at [954, 147] on icon "close" at bounding box center [954, 153] width 21 height 21
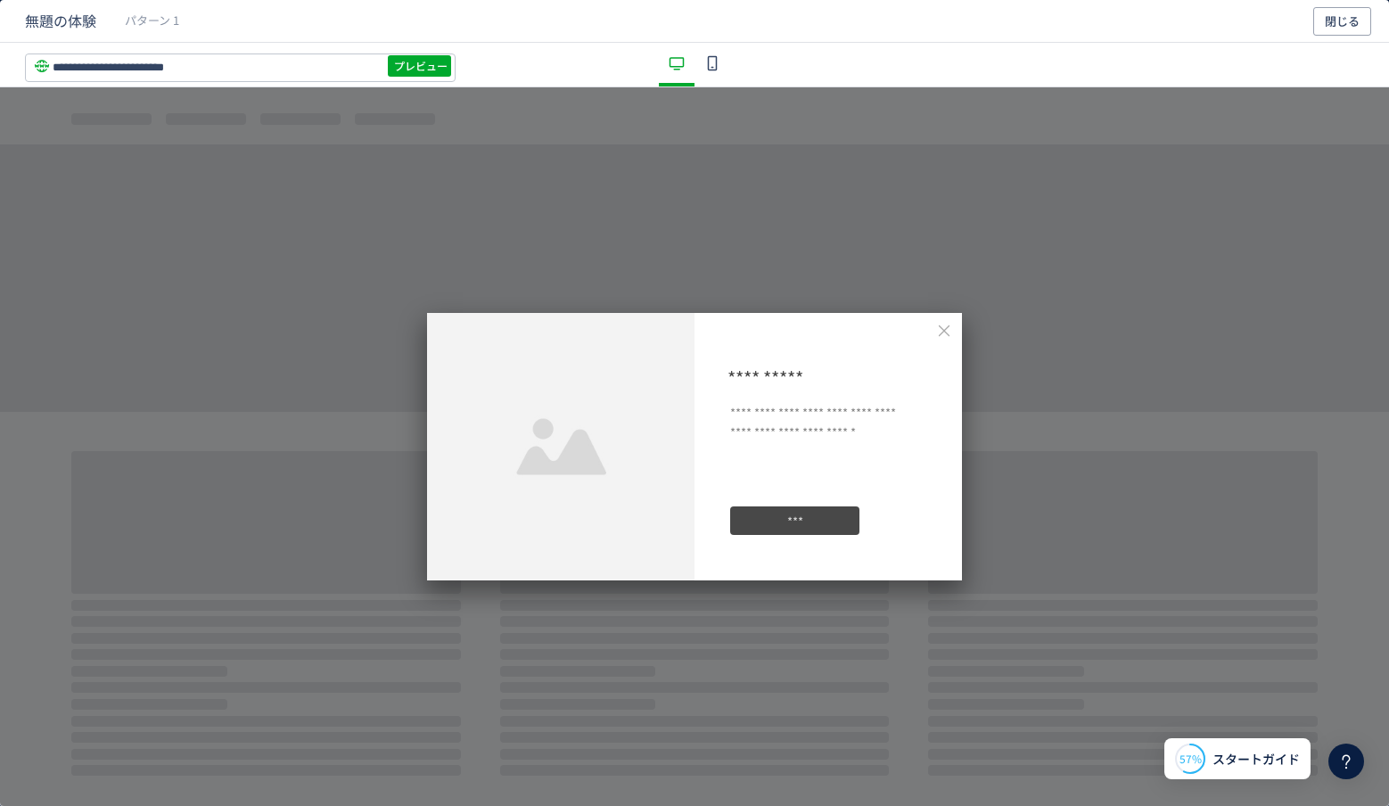
click at [465, 213] on div "**********" at bounding box center [694, 446] width 1389 height 718
click at [1326, 21] on span "閉じる" at bounding box center [1342, 21] width 35 height 29
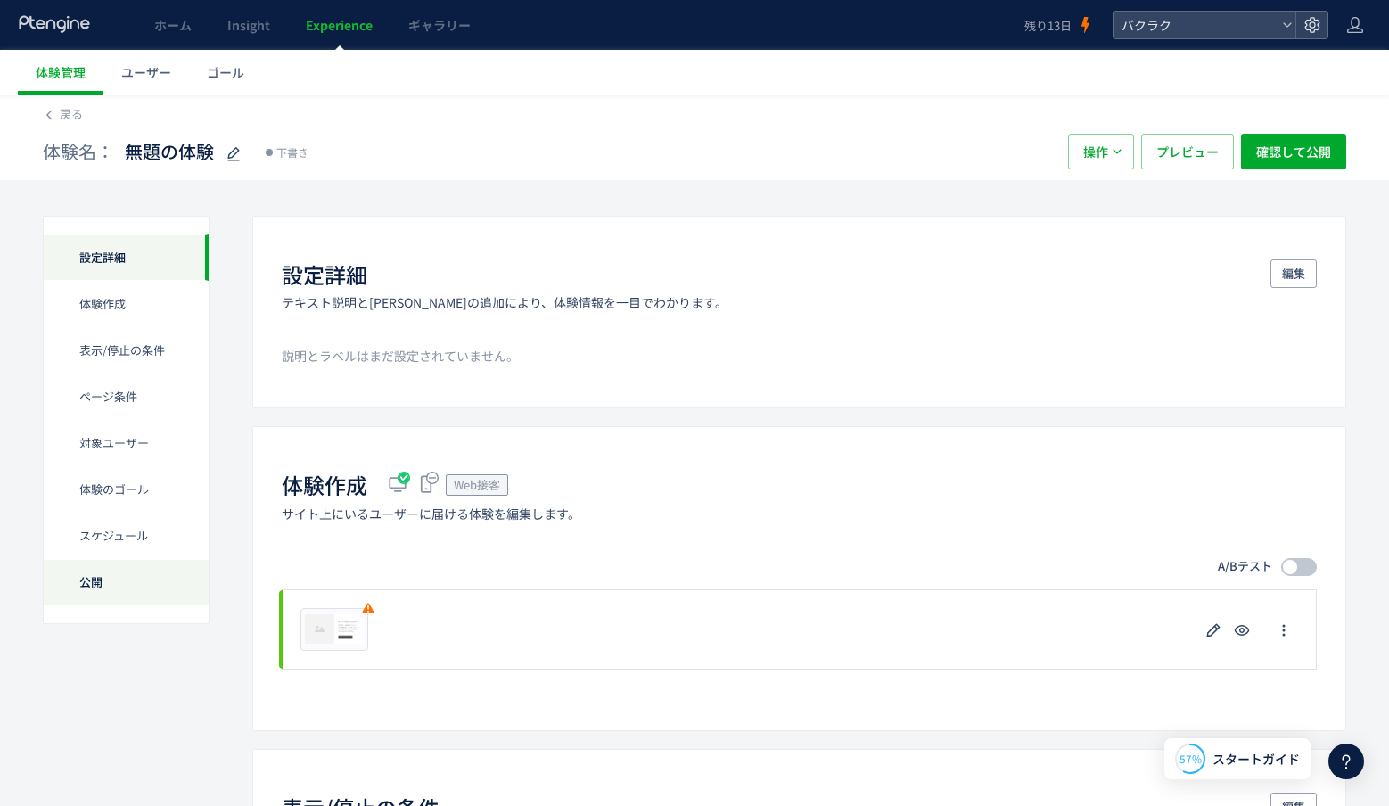
click at [133, 585] on div "公開" at bounding box center [126, 582] width 165 height 46
click at [133, 70] on span "ユーザー" at bounding box center [146, 72] width 50 height 18
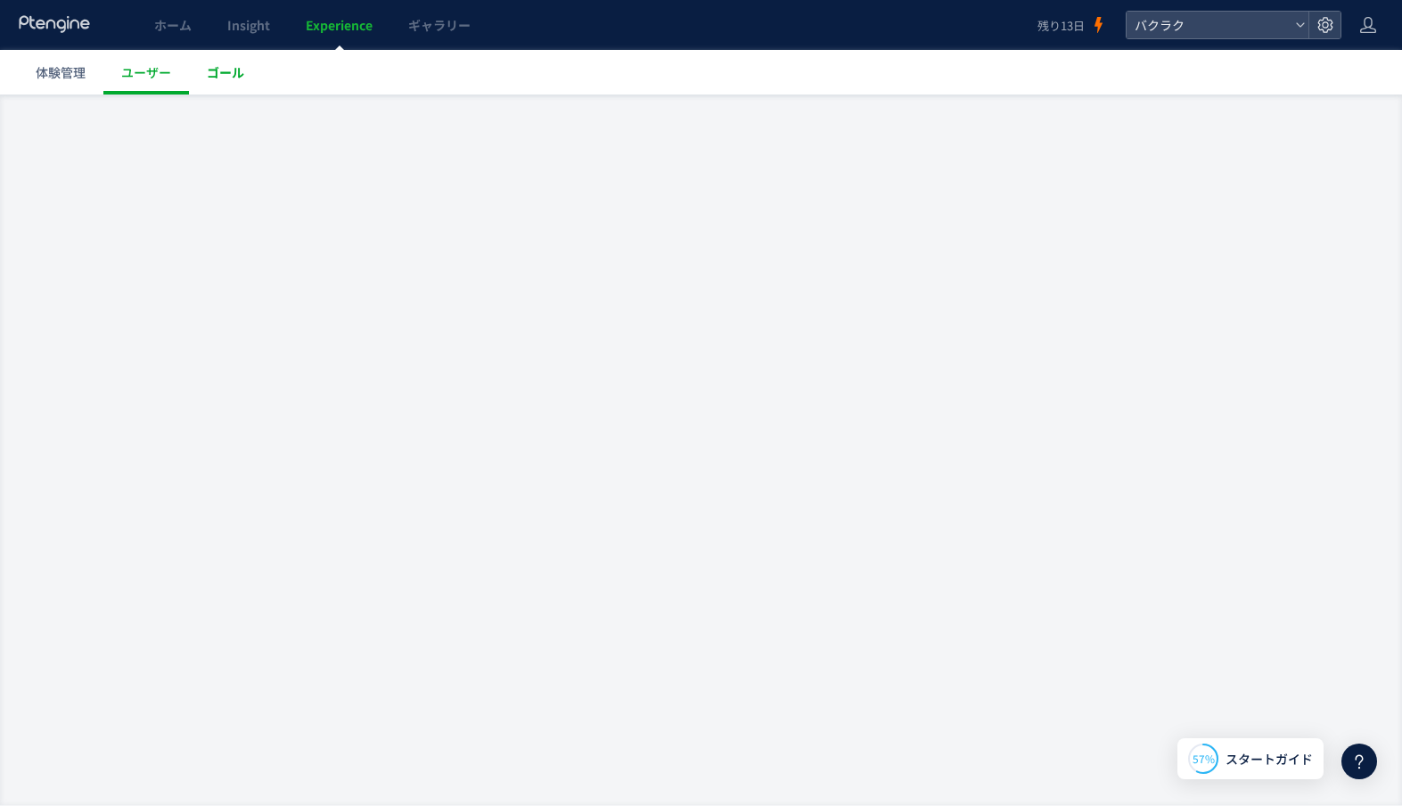
click at [208, 70] on span "ゴール" at bounding box center [225, 72] width 37 height 18
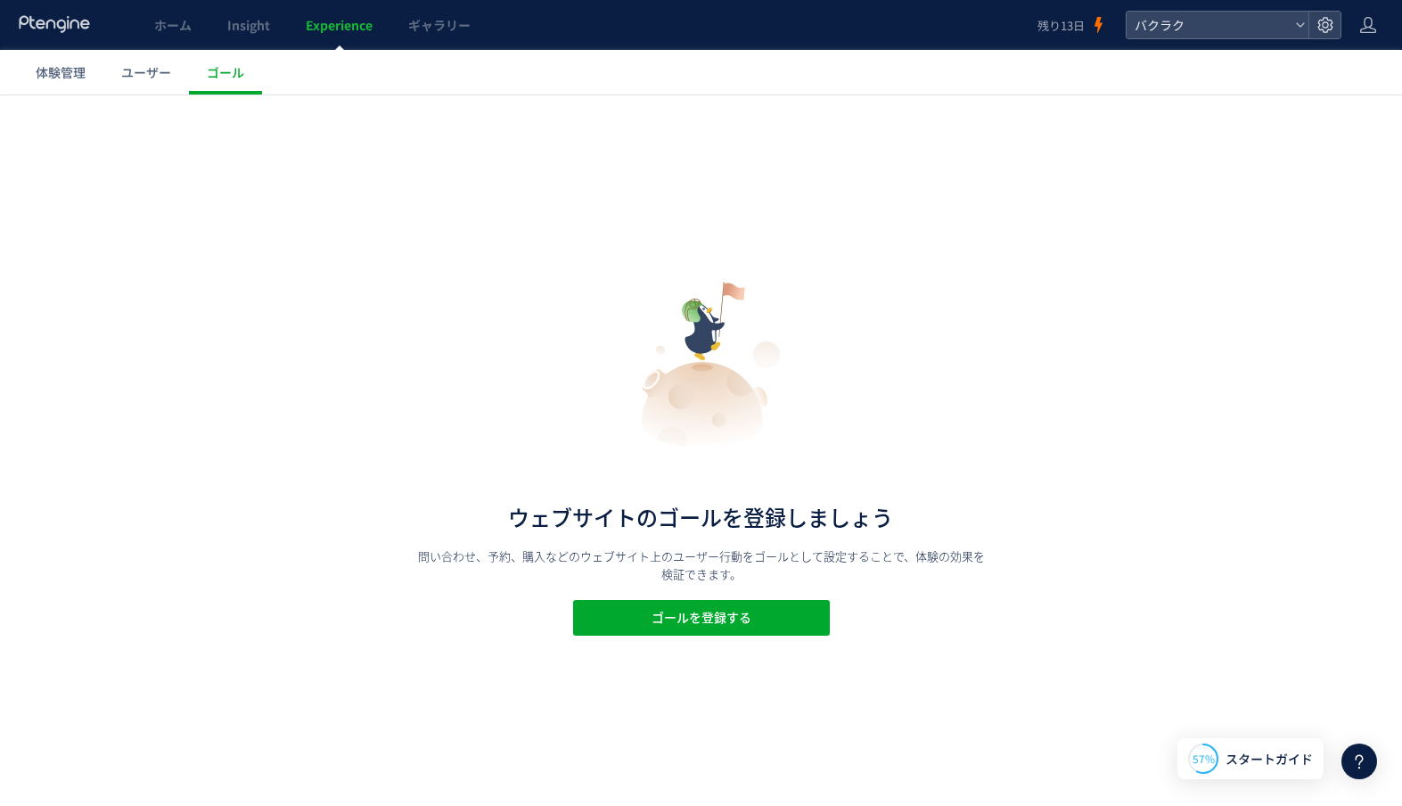
click at [78, 23] on use at bounding box center [54, 23] width 70 height 17
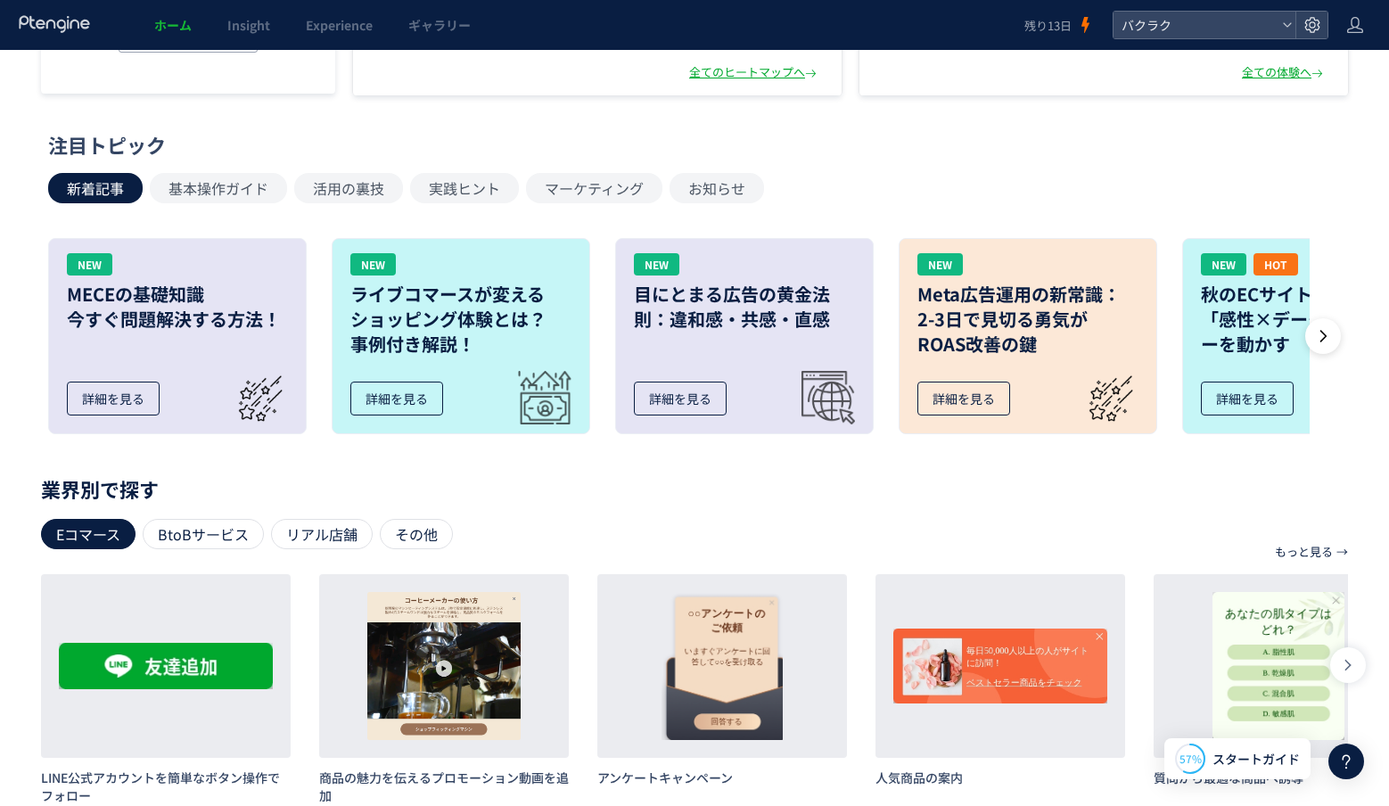
scroll to position [747, 0]
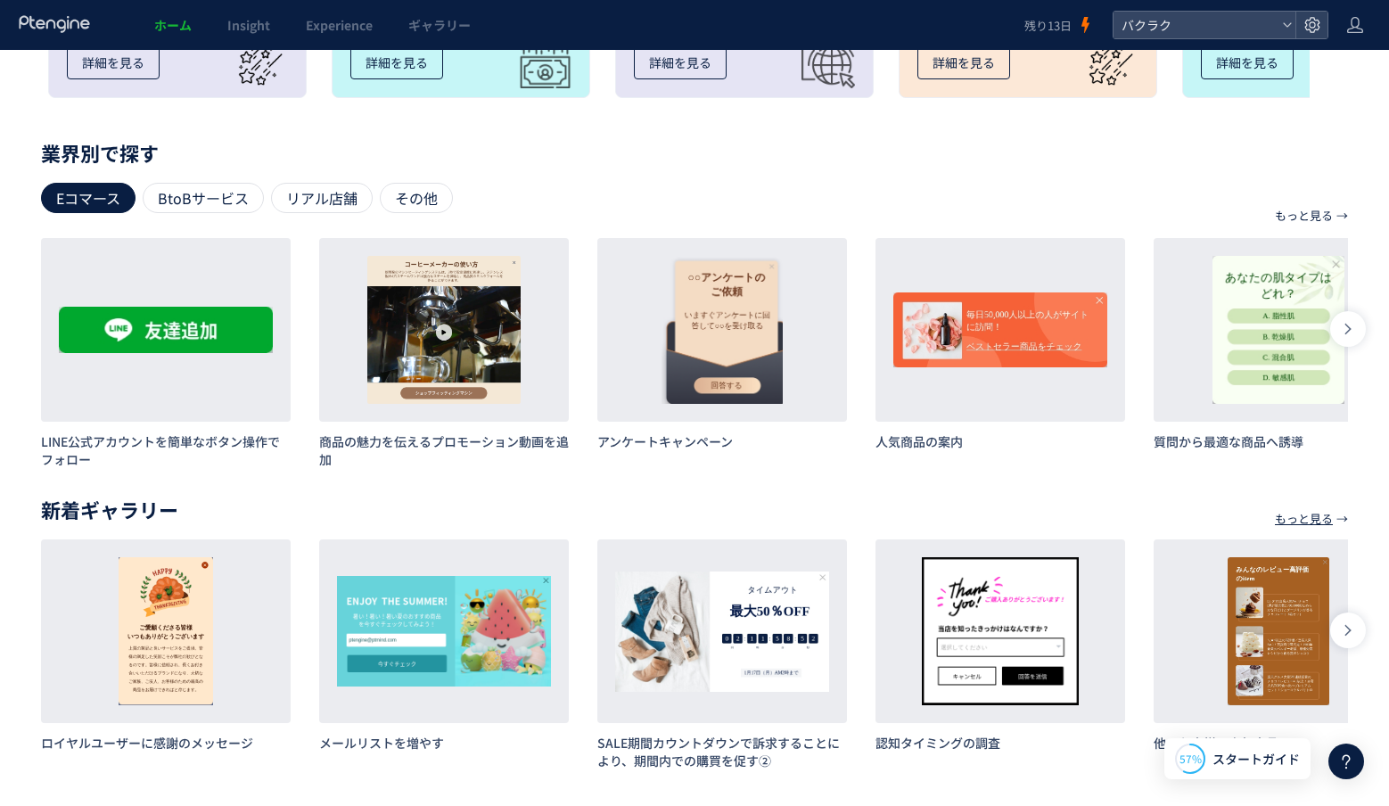
click at [1289, 518] on p "もっと見る" at bounding box center [1304, 519] width 58 height 30
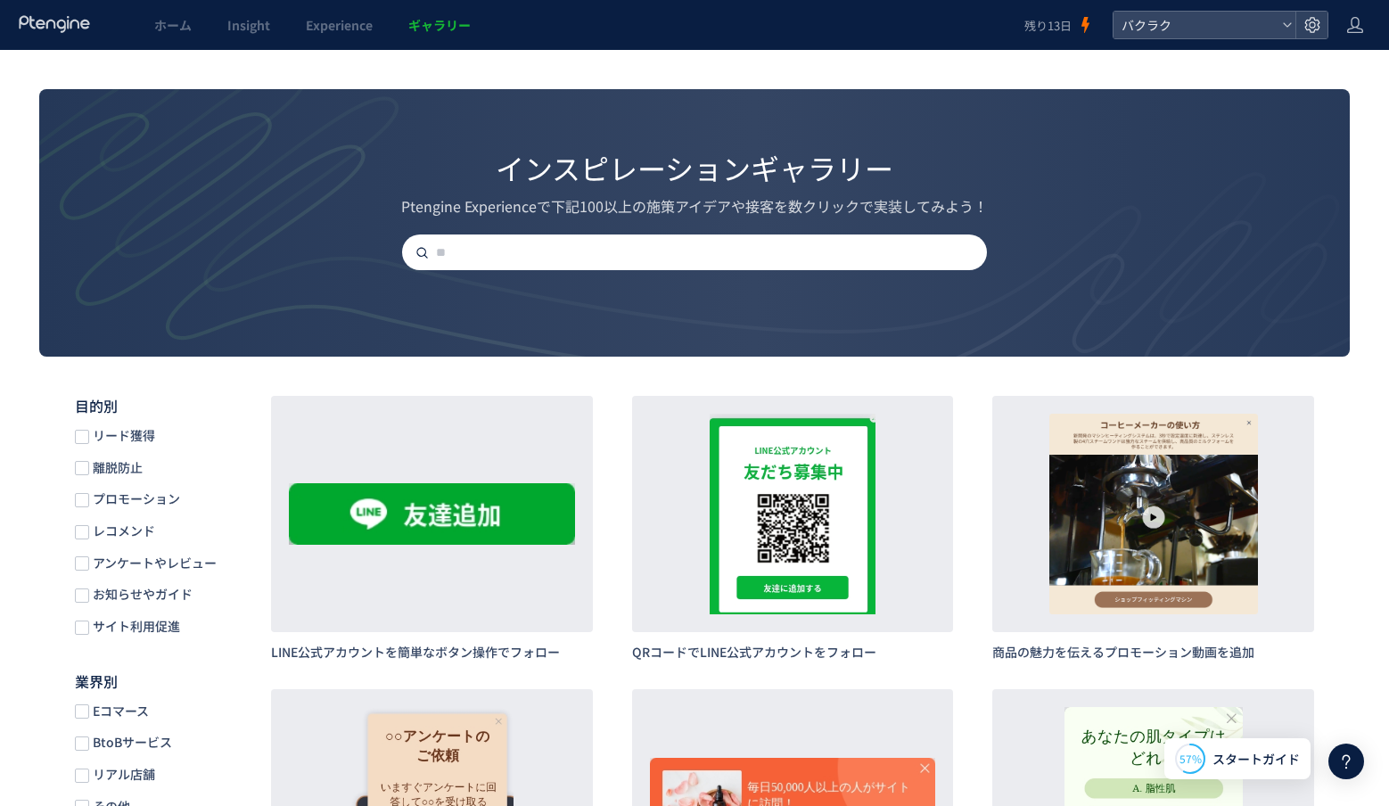
click at [125, 424] on div "目的別 リード獲得 離脱防止 プロモーション レコメンド アンケートやレビュー お知らせやガイド サイト利用促進" at bounding box center [155, 516] width 160 height 240
click at [124, 433] on span "リード獲得" at bounding box center [122, 435] width 66 height 17
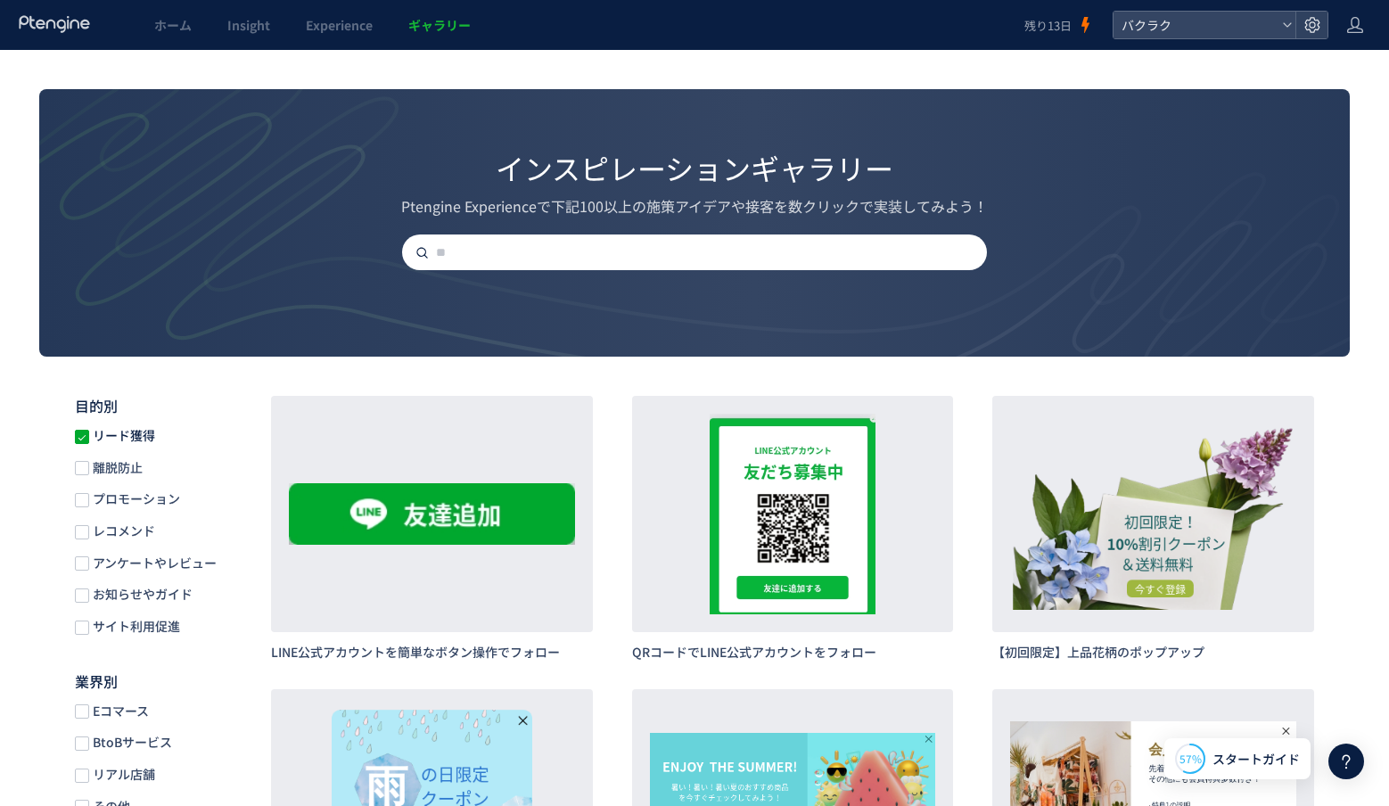
click at [124, 433] on span "リード獲得" at bounding box center [122, 435] width 66 height 17
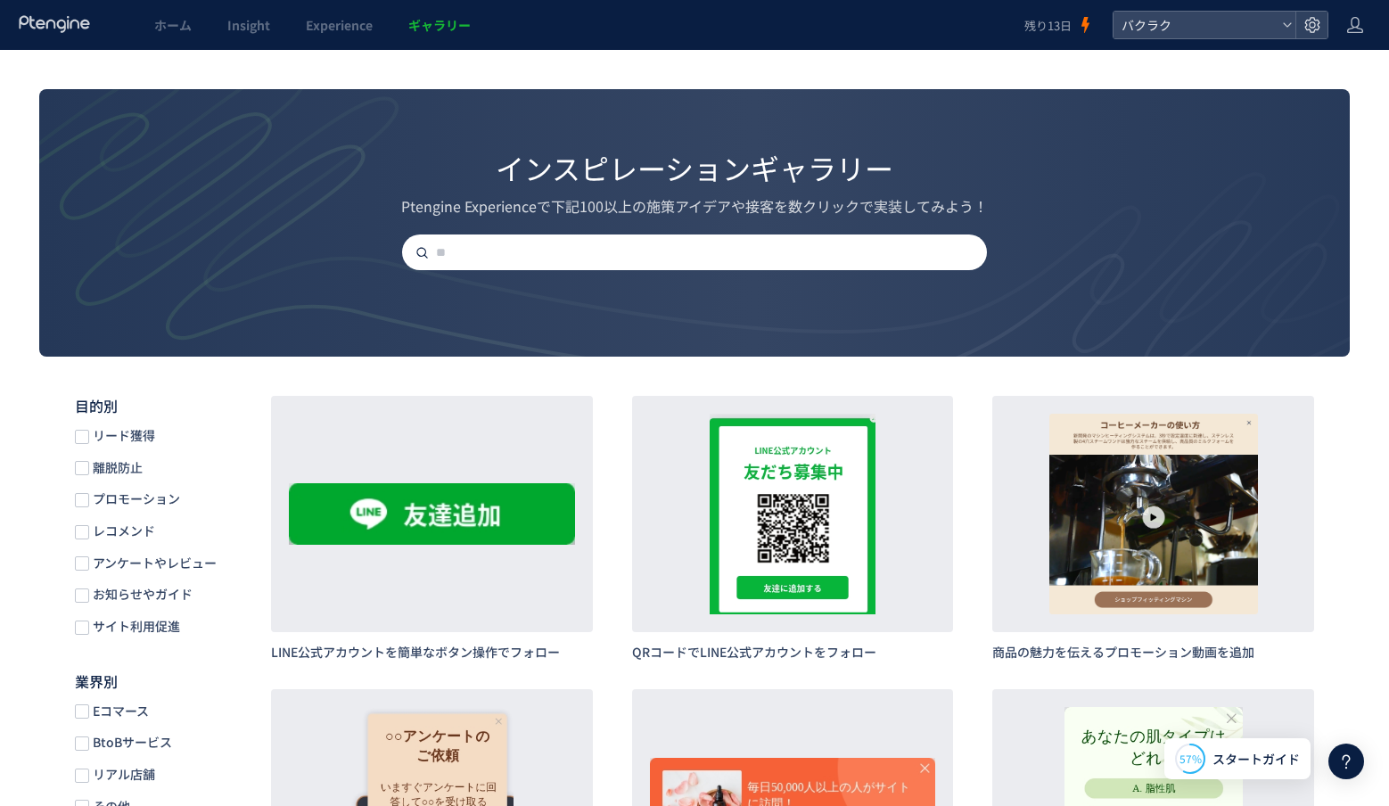
click at [124, 433] on span "リード獲得" at bounding box center [122, 435] width 66 height 17
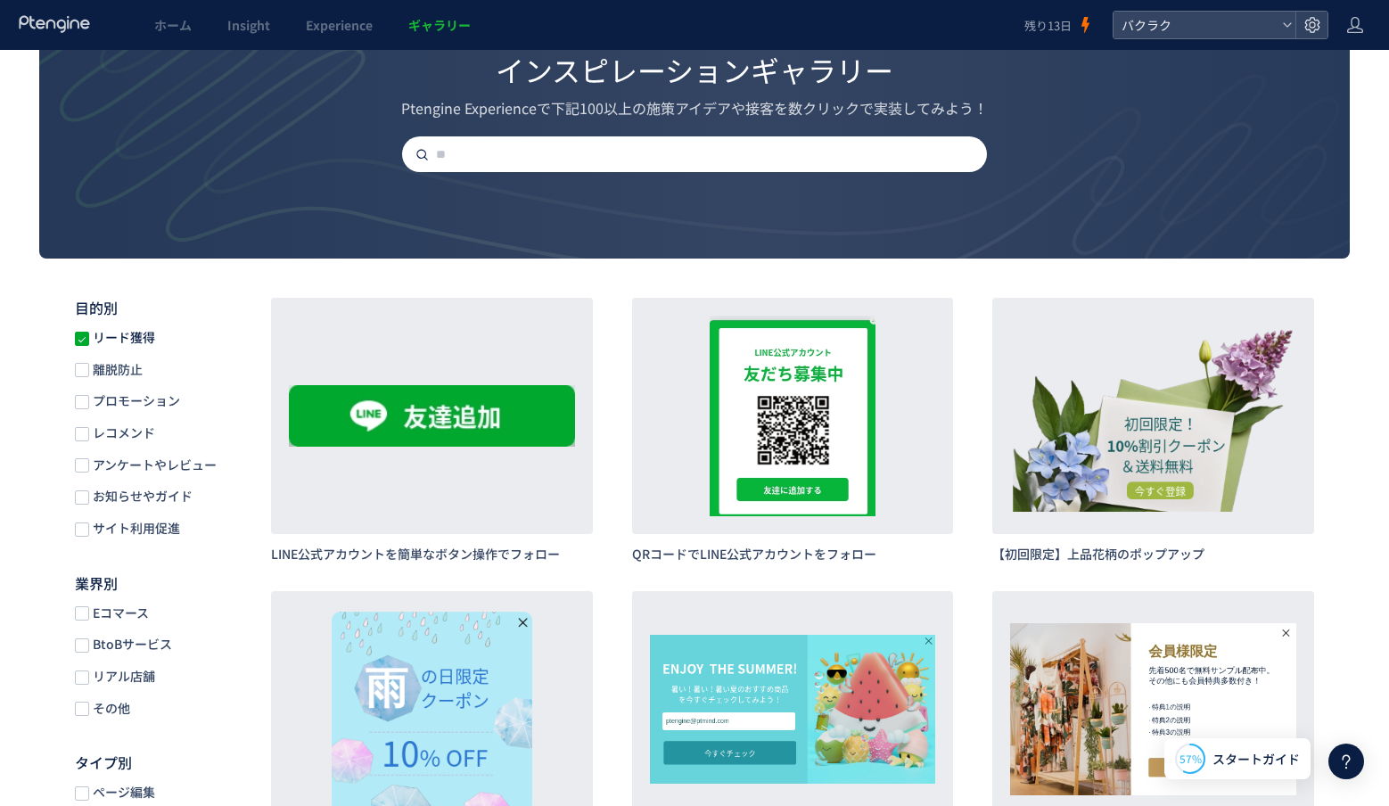
scroll to position [100, 0]
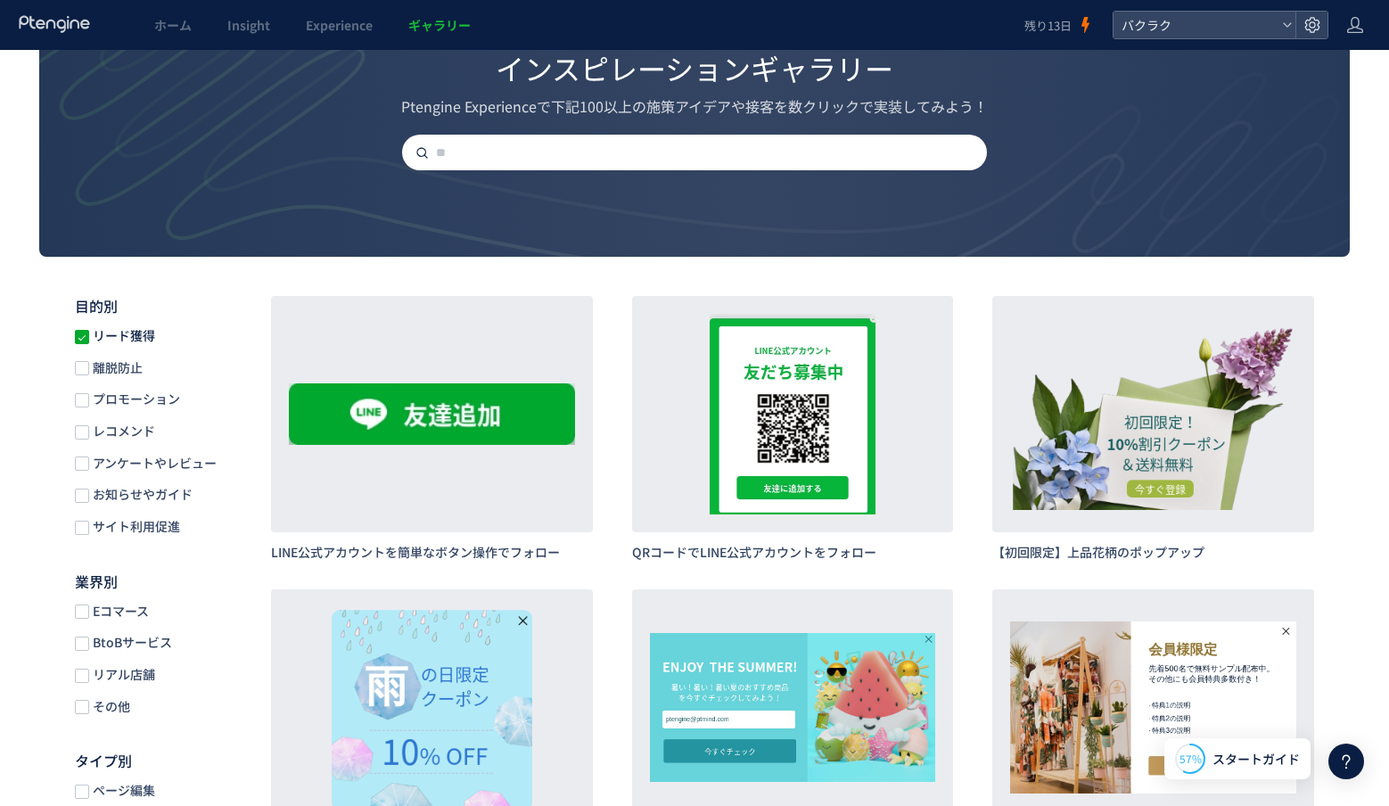
click at [135, 649] on span "BtoBサービス" at bounding box center [130, 642] width 83 height 17
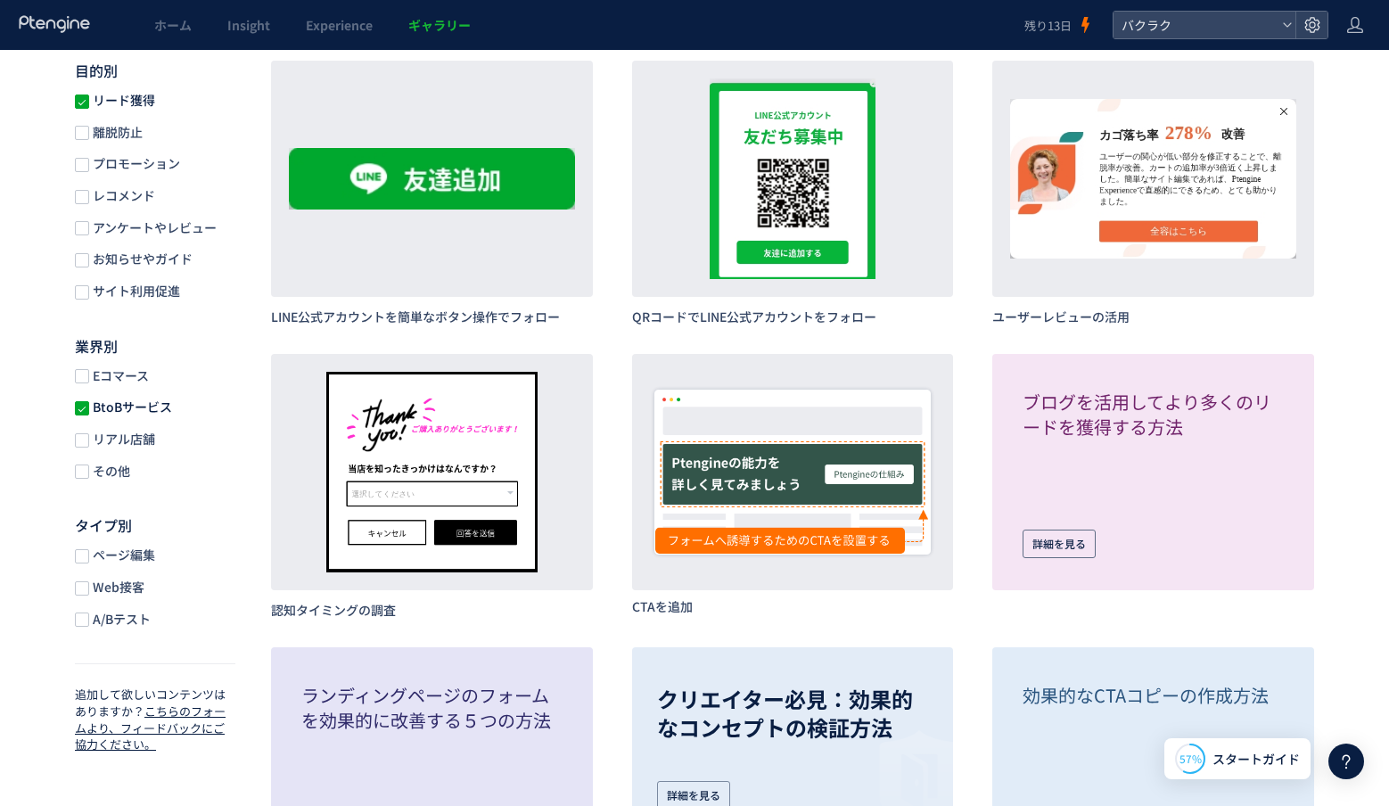
scroll to position [352, 0]
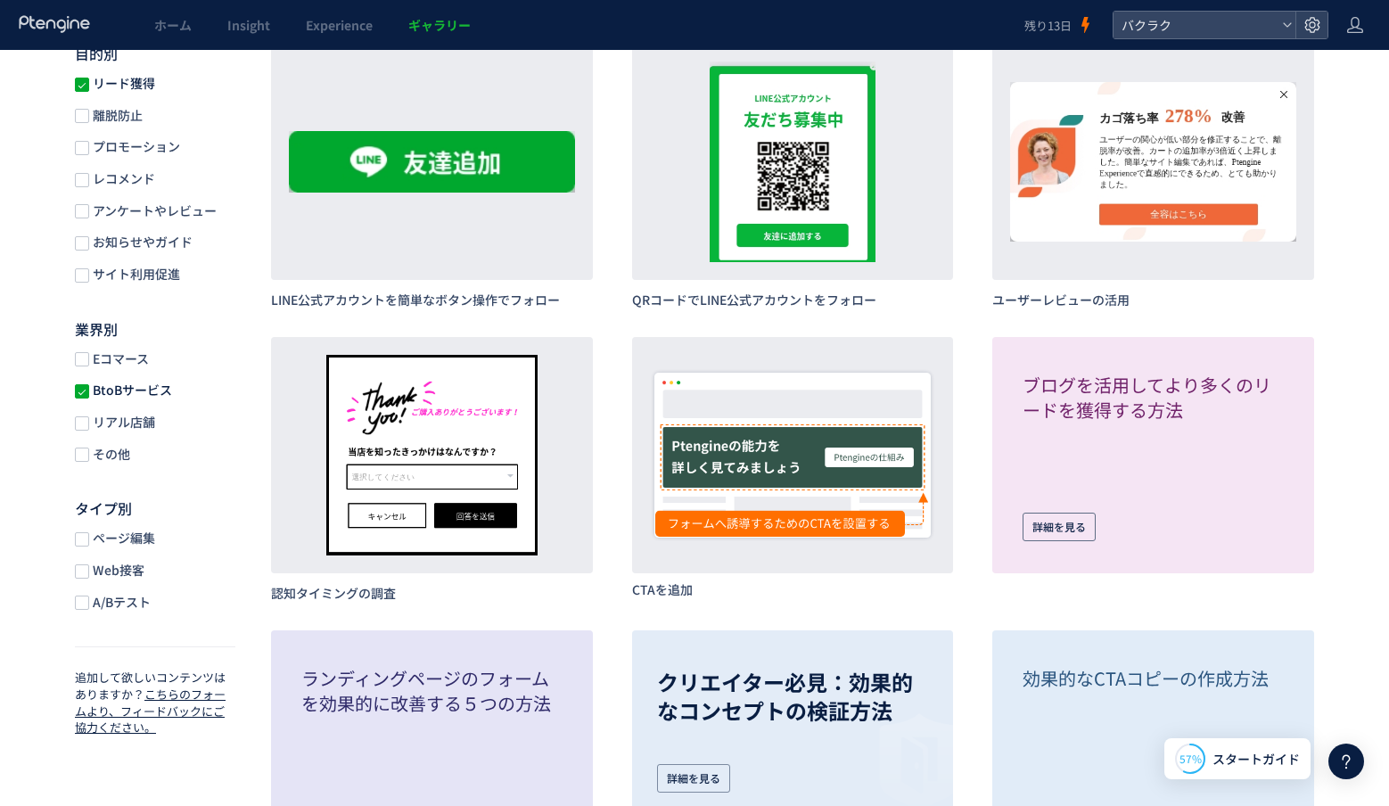
click at [137, 578] on span "Web接客" at bounding box center [116, 570] width 55 height 17
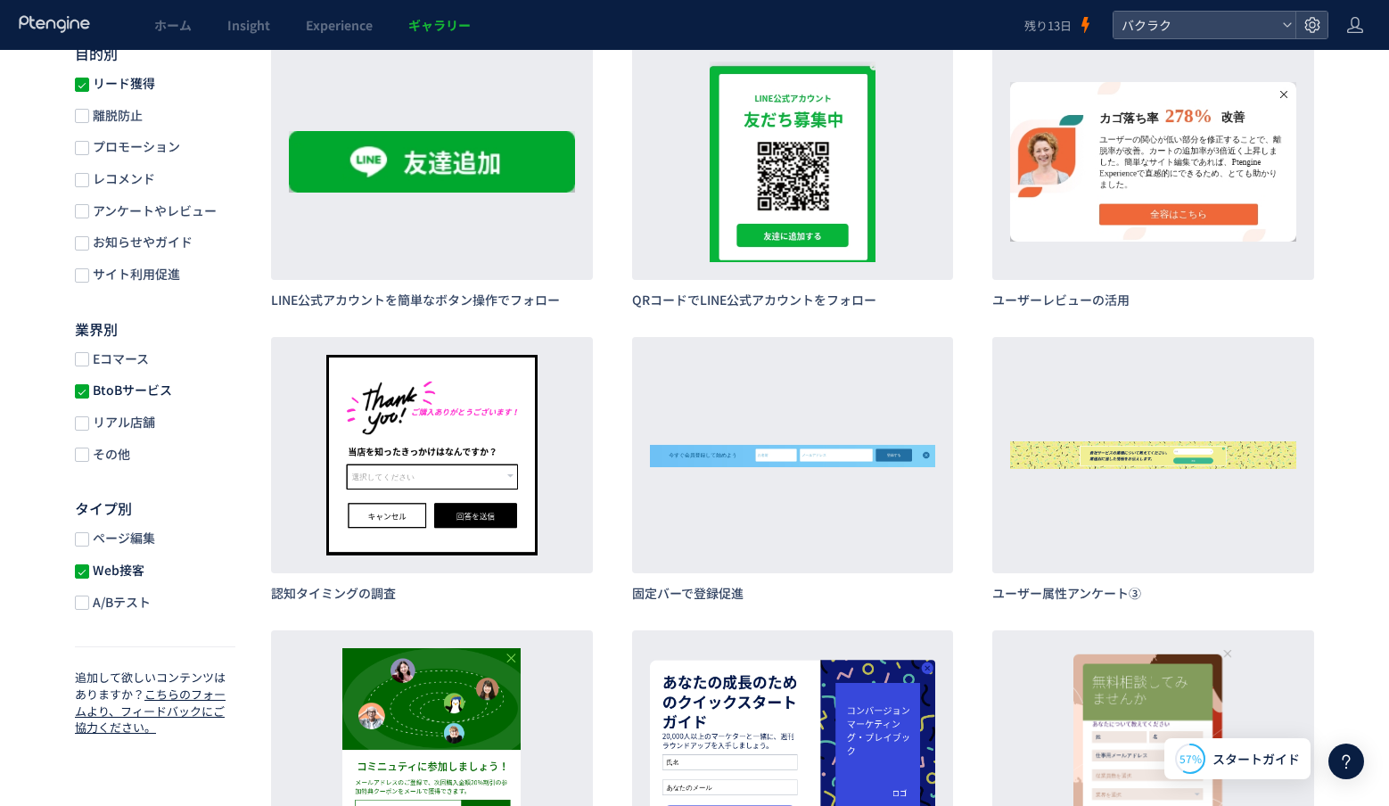
click at [137, 577] on span "Web接客" at bounding box center [116, 570] width 55 height 17
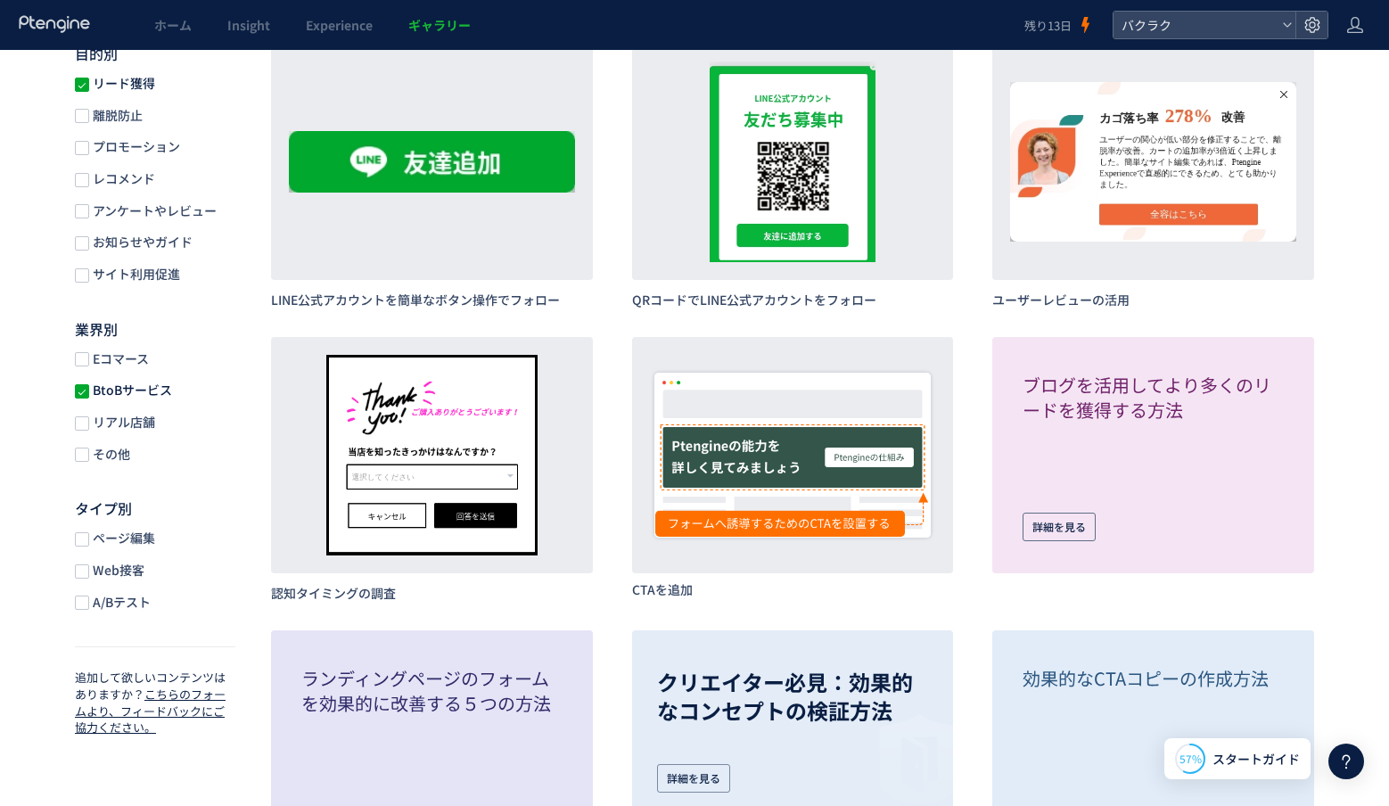
click at [137, 595] on div "ページ編集 Web接客 A/Bテスト" at bounding box center [155, 569] width 160 height 81
click at [137, 607] on span "A/Bテスト" at bounding box center [120, 602] width 62 height 17
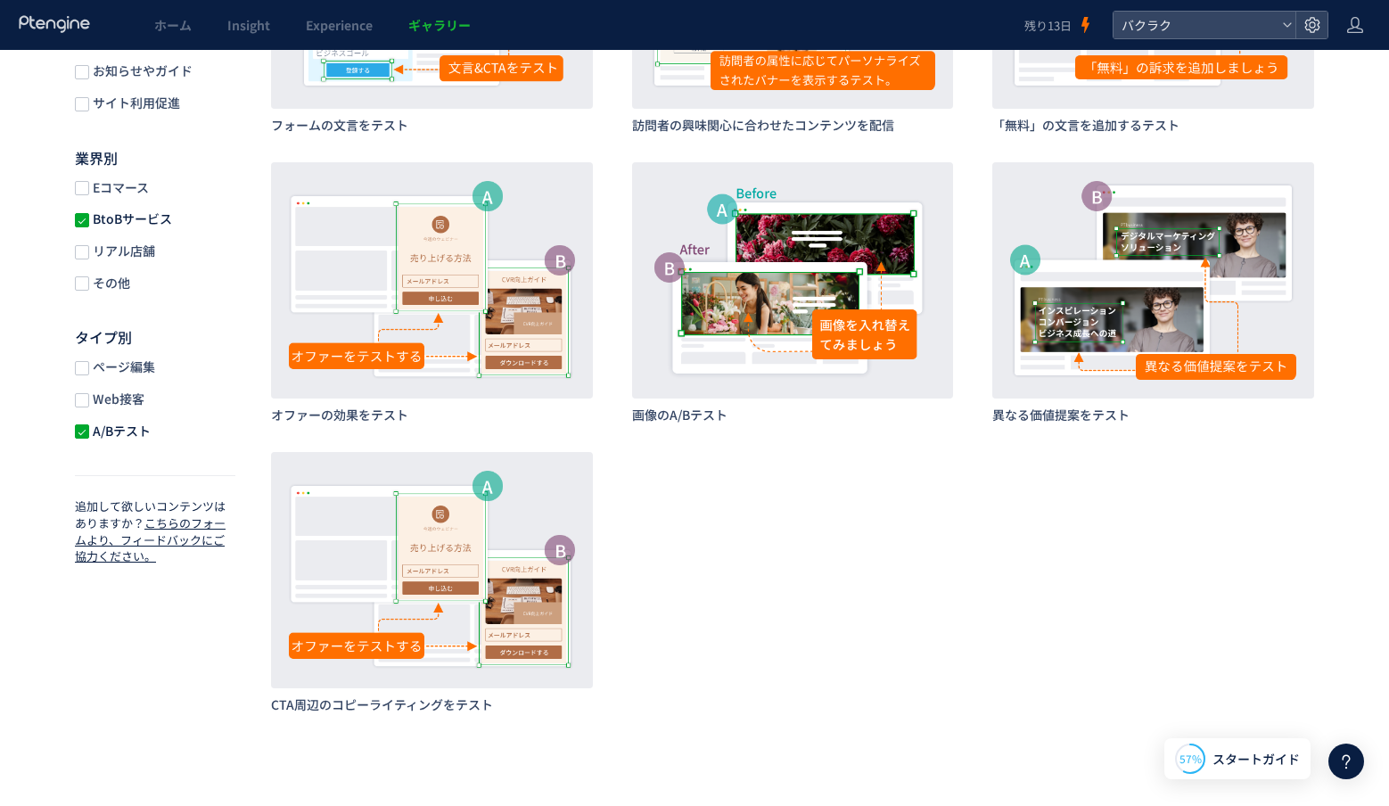
scroll to position [524, 0]
